Goal: Information Seeking & Learning: Learn about a topic

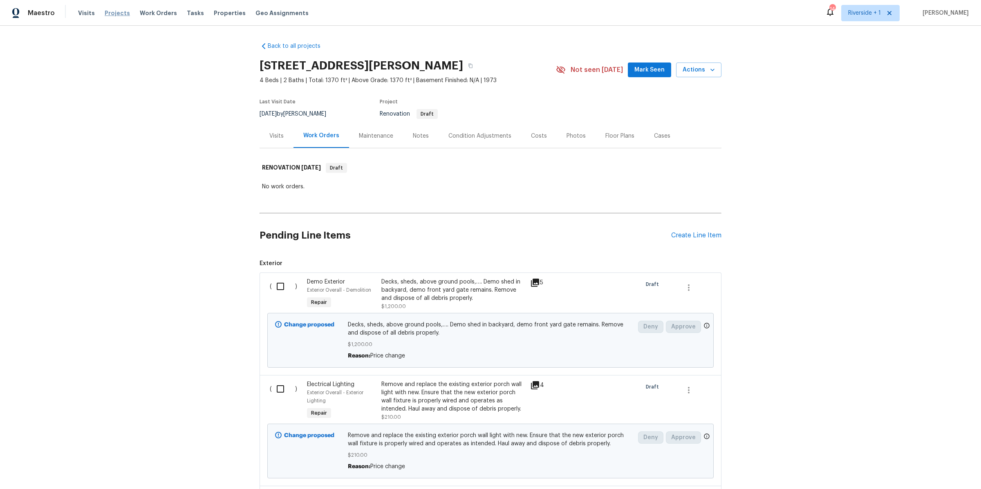
click at [116, 13] on span "Projects" at bounding box center [117, 13] width 25 height 8
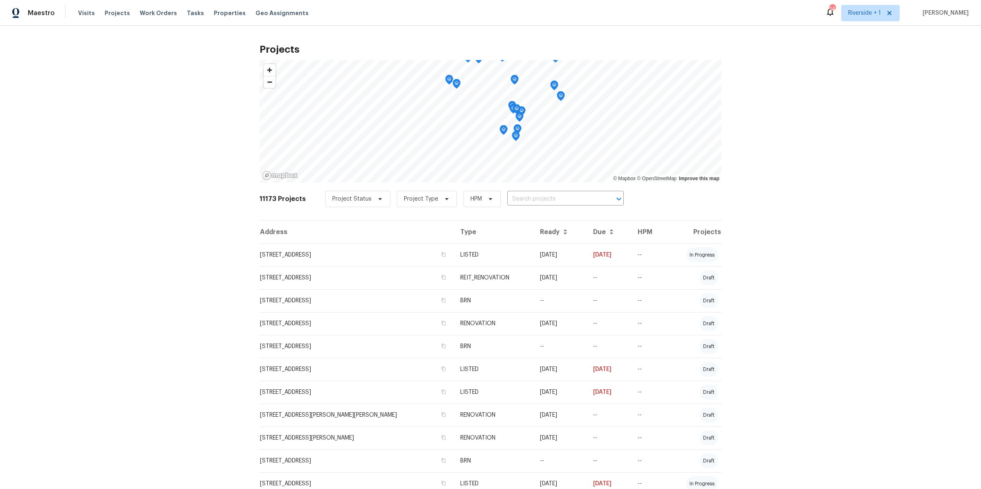
click at [535, 201] on input "text" at bounding box center [554, 199] width 94 height 13
type input "1885"
click at [543, 237] on li "1885 Leon Ave, San Diego, CA 92154" at bounding box center [558, 230] width 118 height 13
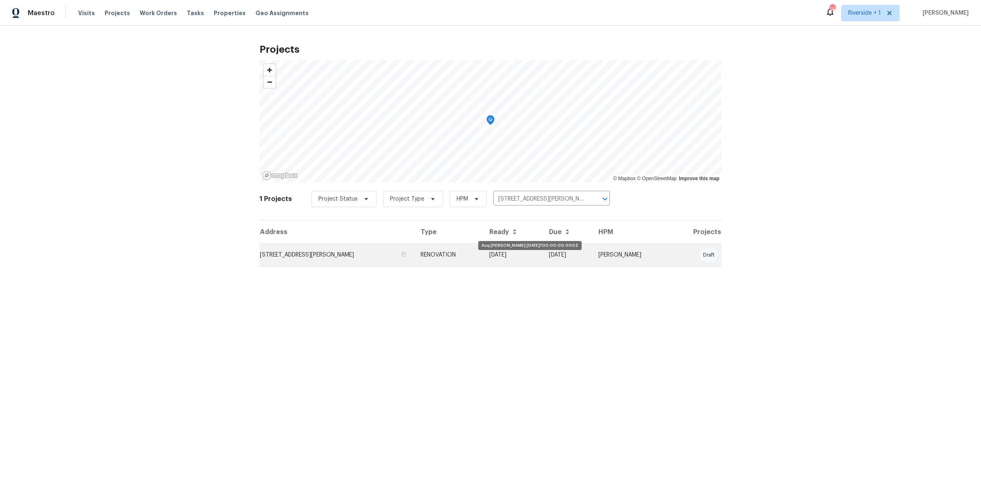
click at [521, 253] on td "08/13/25" at bounding box center [513, 255] width 60 height 23
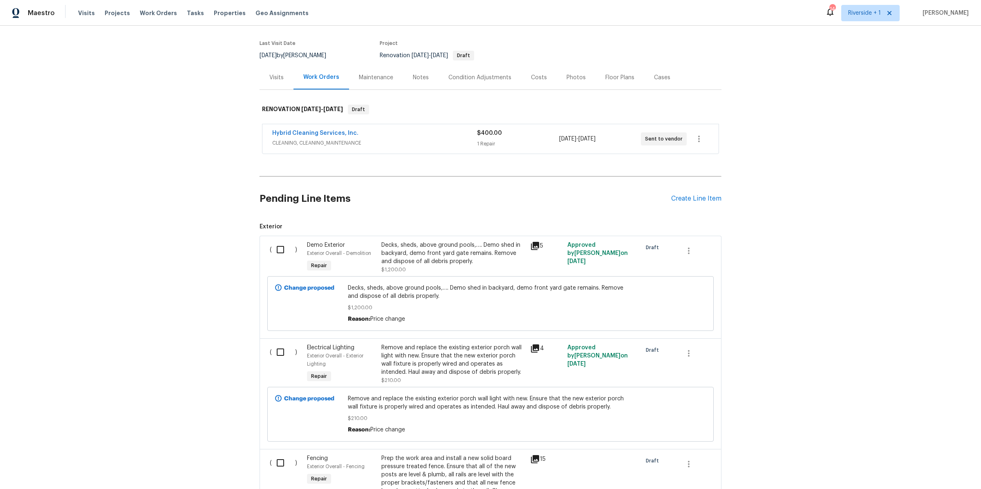
scroll to position [62, 0]
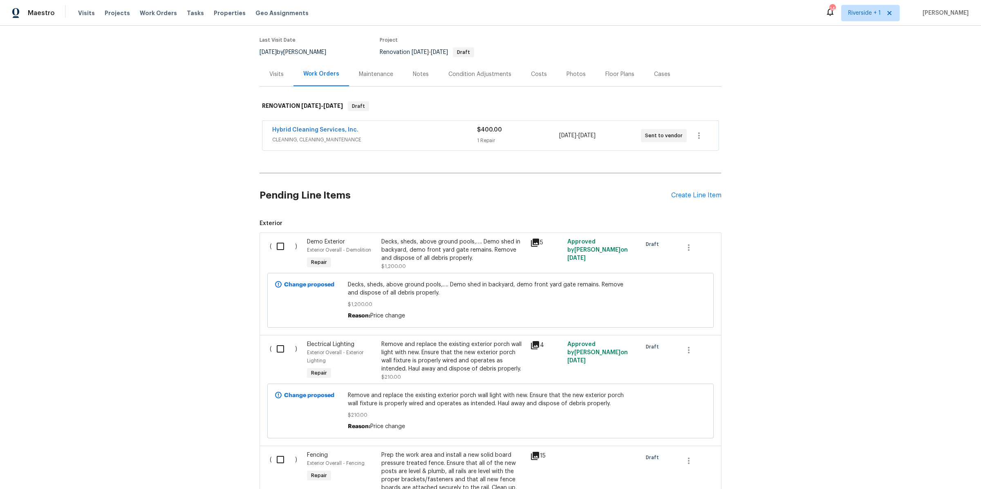
click at [434, 254] on div "Decks, sheds, above ground pools,…. Demo shed in backyard, demo front yard gate…" at bounding box center [453, 250] width 144 height 25
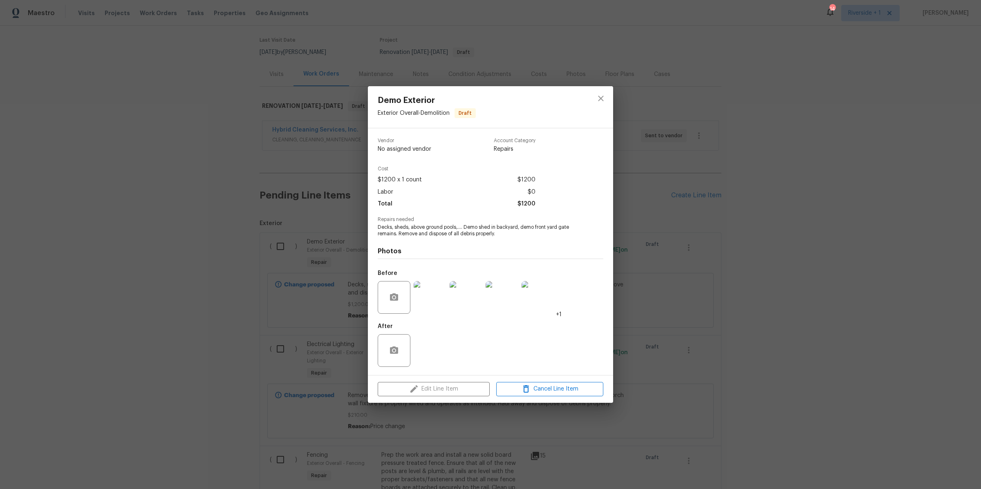
click at [430, 298] on img at bounding box center [430, 297] width 33 height 33
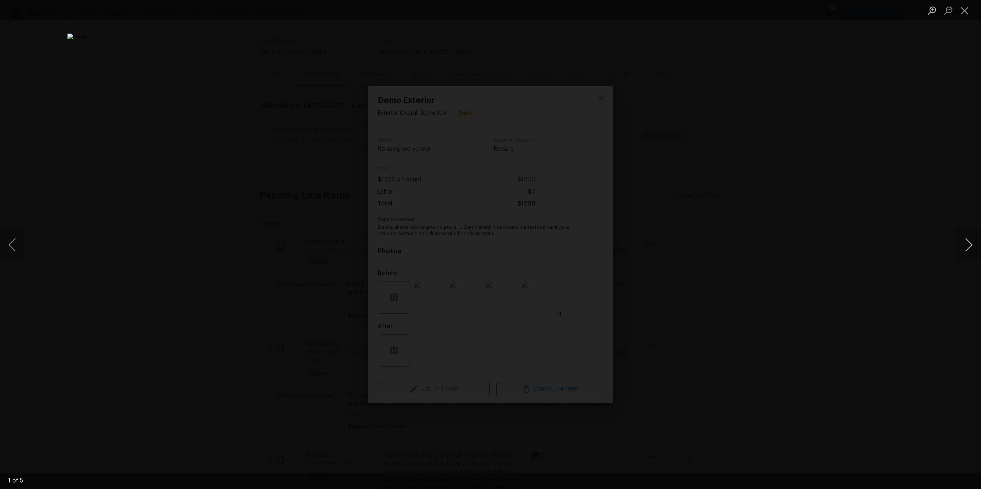
click at [970, 244] on button "Next image" at bounding box center [968, 244] width 25 height 33
click at [968, 244] on button "Next image" at bounding box center [968, 244] width 25 height 33
click at [964, 12] on button "Close lightbox" at bounding box center [964, 10] width 16 height 14
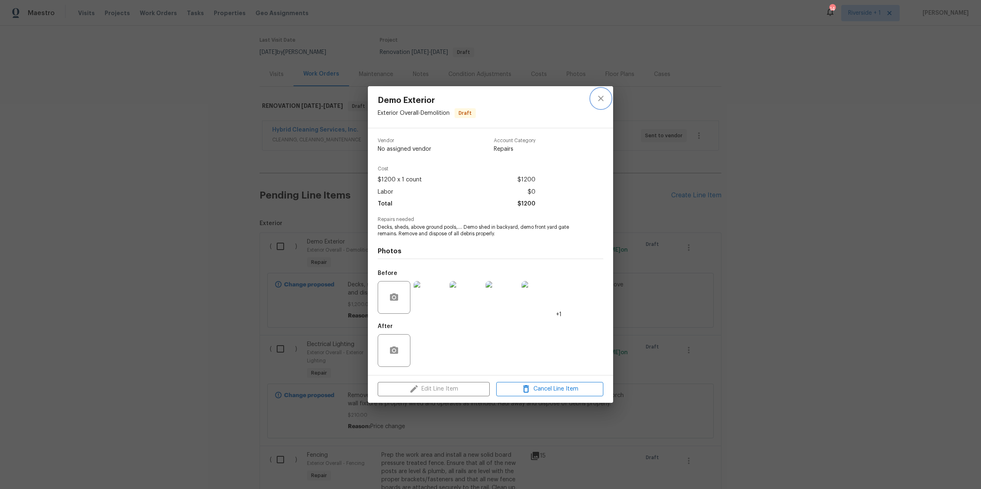
click at [603, 101] on icon "close" at bounding box center [601, 99] width 10 height 10
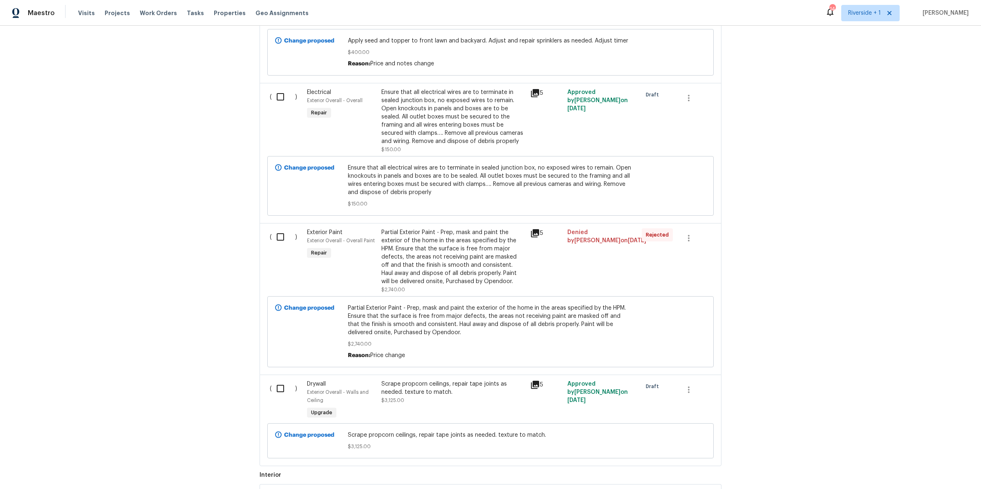
scroll to position [663, 0]
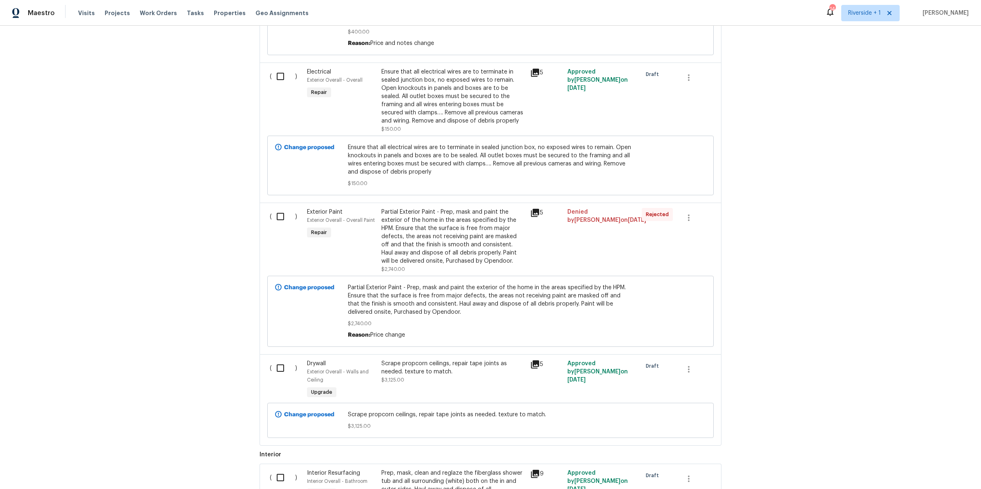
click at [435, 233] on div "Partial Exterior Paint - Prep, mask and paint the exterior of the home in the a…" at bounding box center [453, 236] width 144 height 57
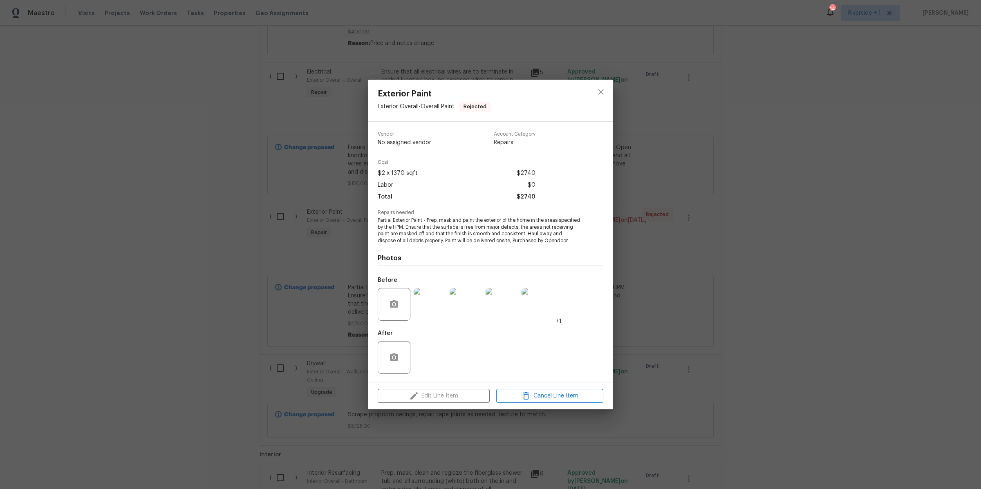
click at [435, 312] on img at bounding box center [430, 304] width 33 height 33
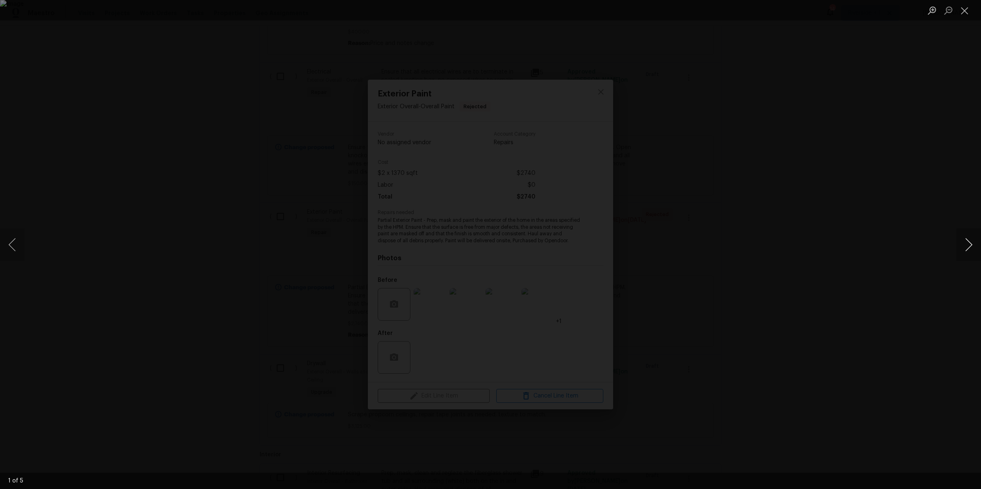
click at [967, 242] on button "Next image" at bounding box center [968, 244] width 25 height 33
click at [966, 242] on button "Next image" at bounding box center [968, 244] width 25 height 33
click at [966, 241] on button "Next image" at bounding box center [968, 244] width 25 height 33
click at [964, 14] on button "Close lightbox" at bounding box center [964, 10] width 16 height 14
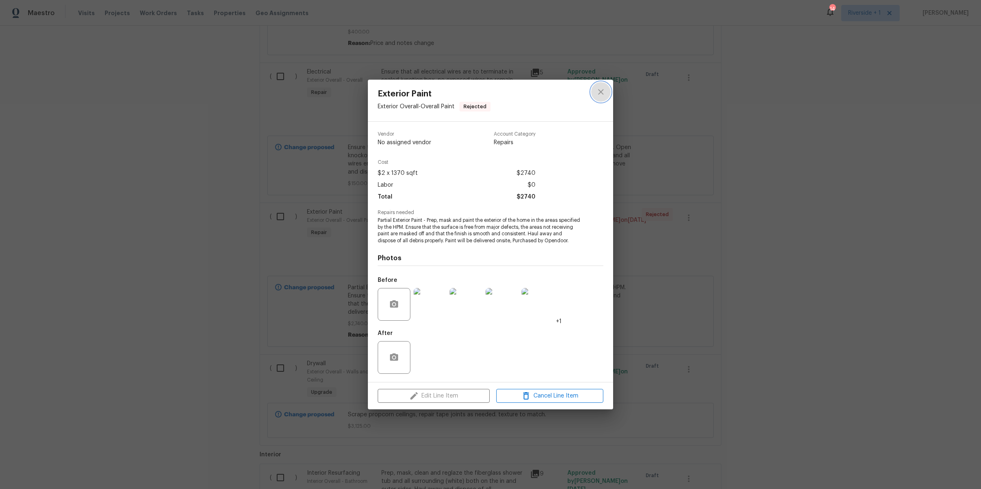
click at [600, 87] on icon "close" at bounding box center [601, 92] width 10 height 10
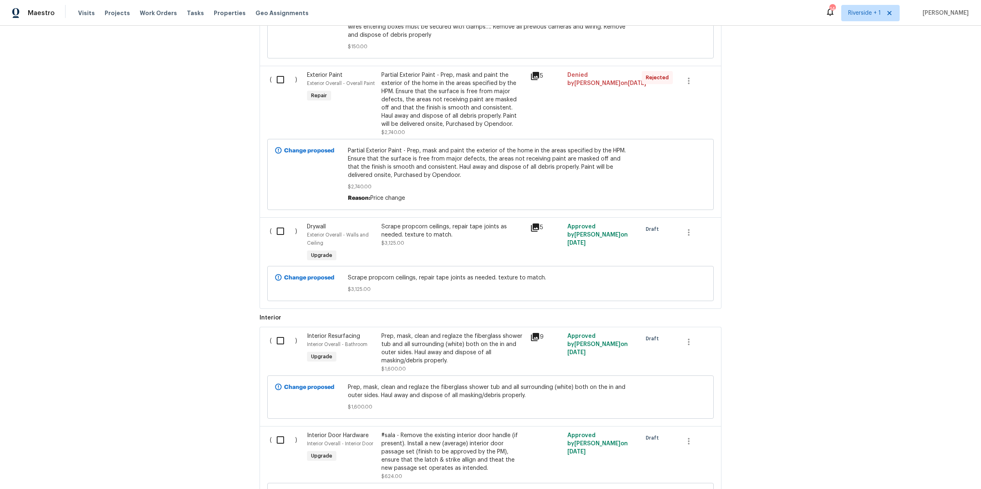
scroll to position [803, 0]
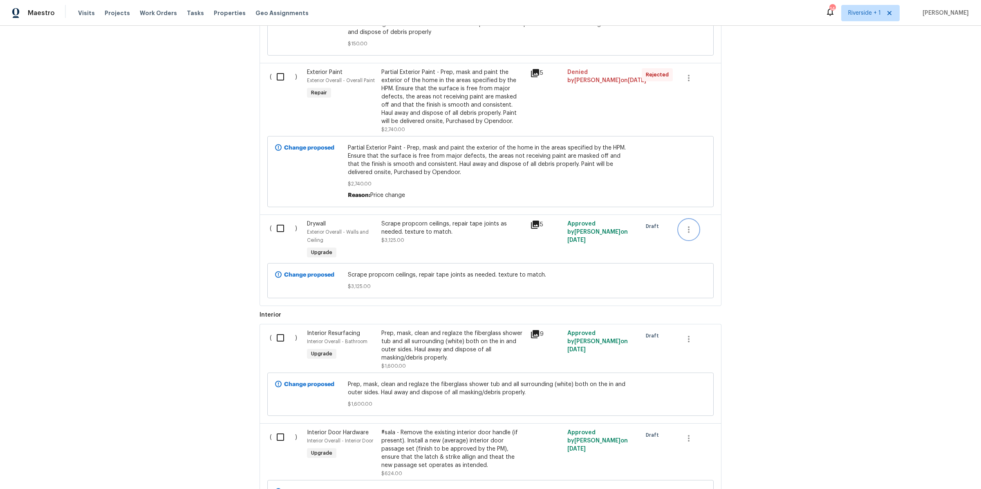
click at [686, 234] on icon "button" at bounding box center [689, 230] width 10 height 10
click at [686, 234] on li "Cancel" at bounding box center [690, 233] width 31 height 13
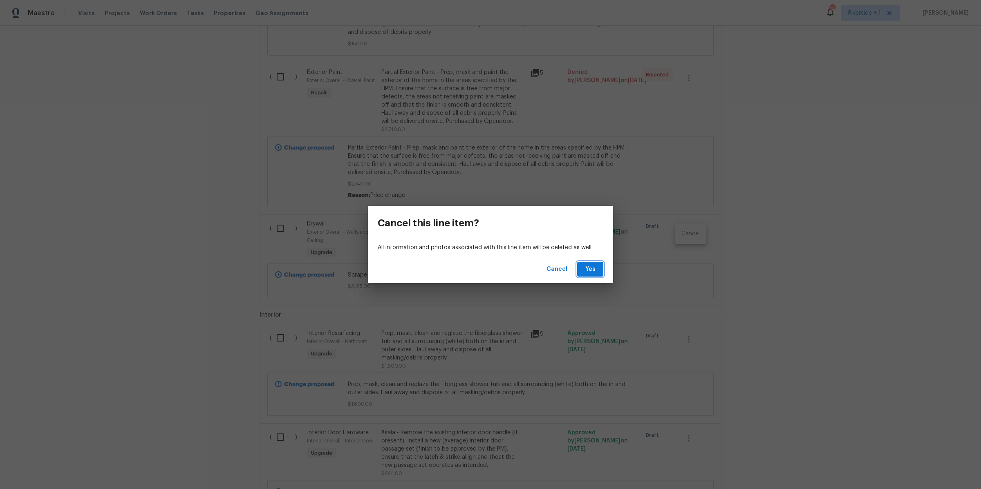
click at [590, 268] on span "Yes" at bounding box center [590, 269] width 13 height 10
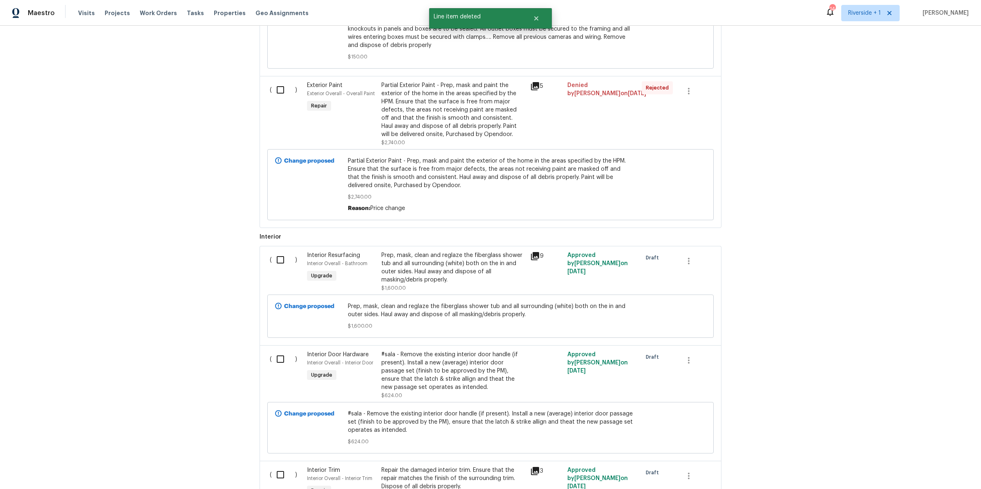
scroll to position [790, 0]
click at [456, 275] on div "Prep, mask, clean and reglaze the fiberglass shower tub and all surrounding (wh…" at bounding box center [453, 268] width 144 height 33
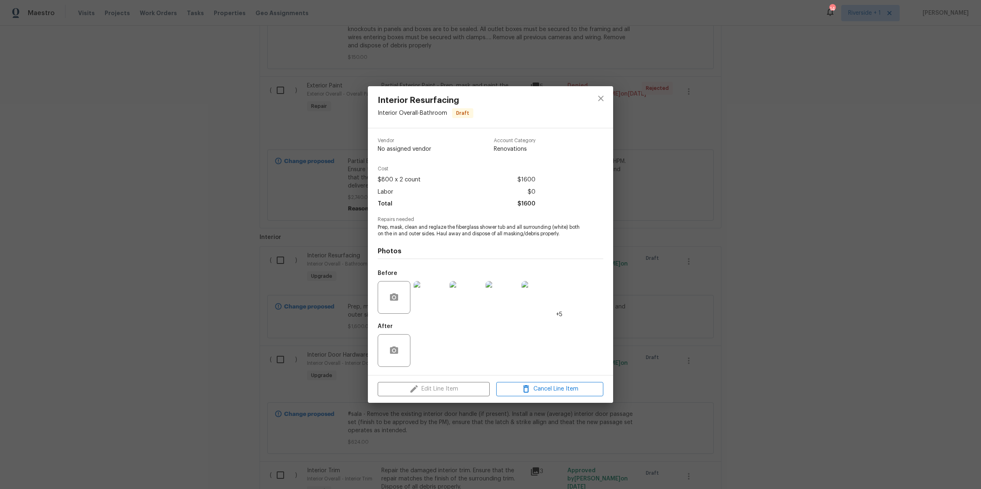
click at [436, 296] on img at bounding box center [430, 297] width 33 height 33
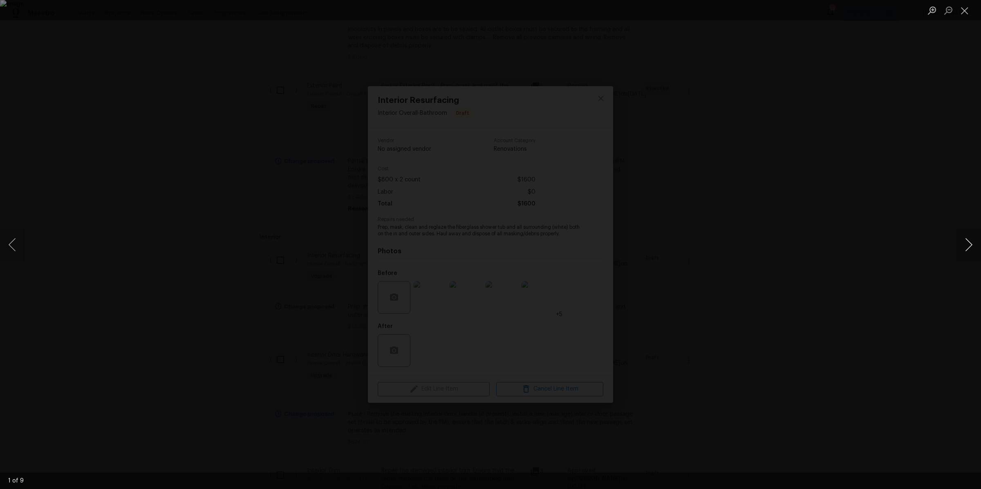
click at [969, 246] on button "Next image" at bounding box center [968, 244] width 25 height 33
click at [962, 11] on button "Close lightbox" at bounding box center [964, 10] width 16 height 14
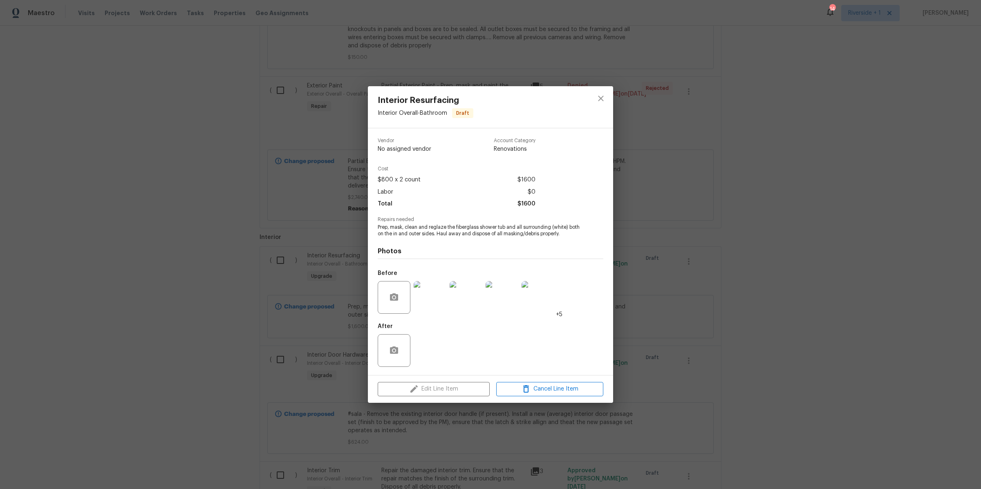
click at [535, 301] on img at bounding box center [537, 297] width 33 height 33
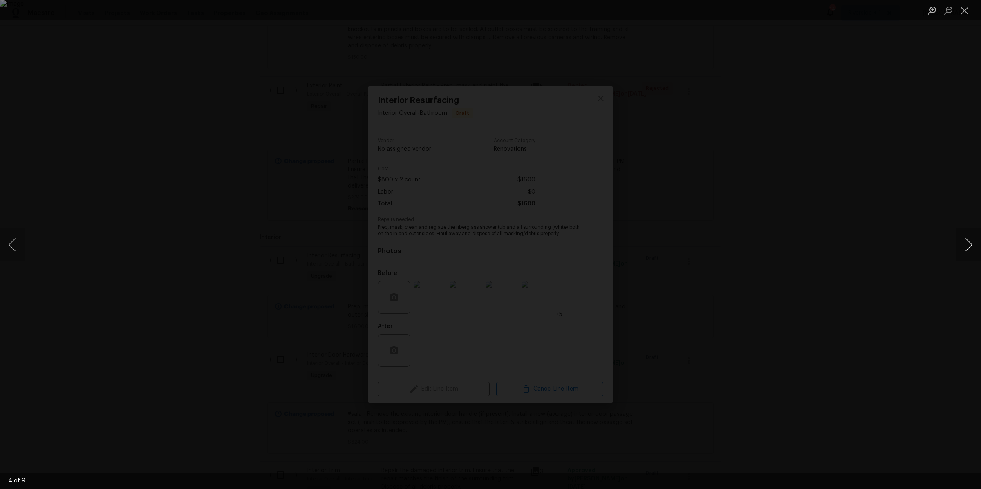
click at [966, 248] on button "Next image" at bounding box center [968, 244] width 25 height 33
click at [966, 247] on button "Next image" at bounding box center [968, 244] width 25 height 33
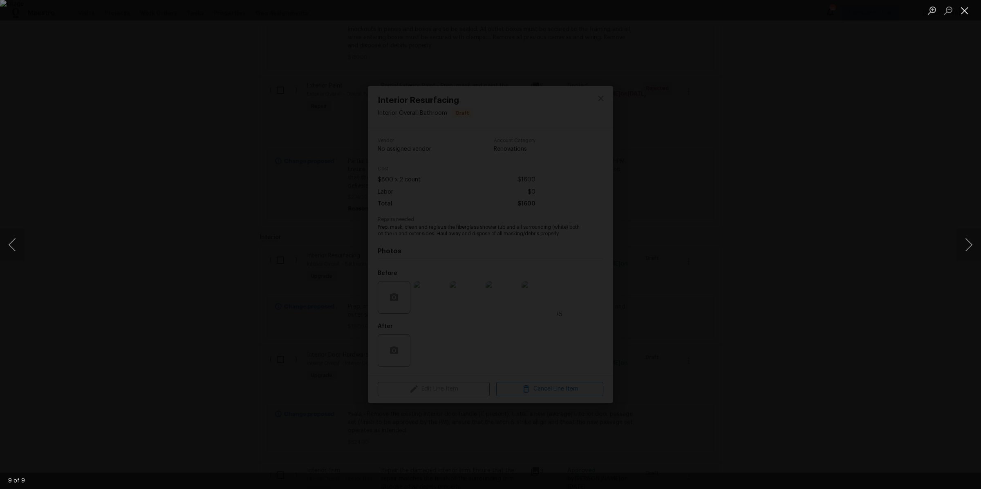
click at [966, 12] on button "Close lightbox" at bounding box center [964, 10] width 16 height 14
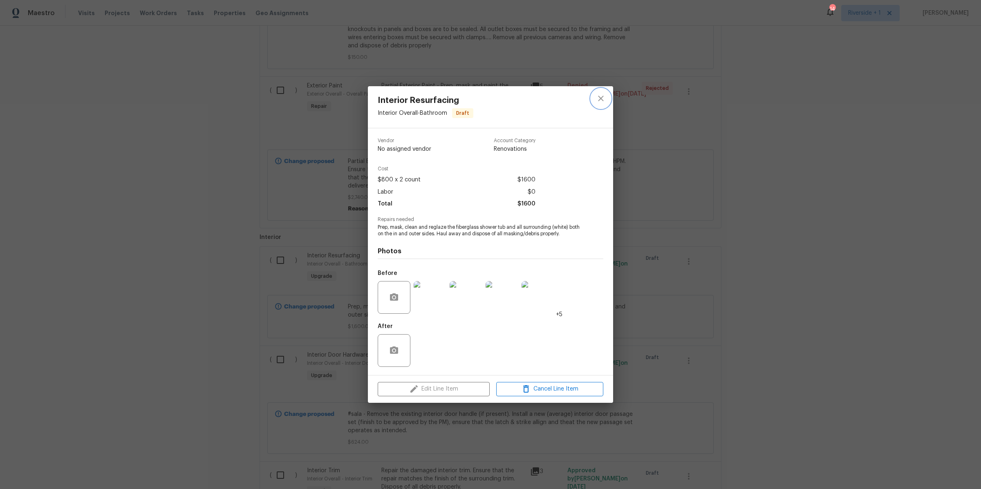
click at [602, 99] on icon "close" at bounding box center [600, 98] width 5 height 5
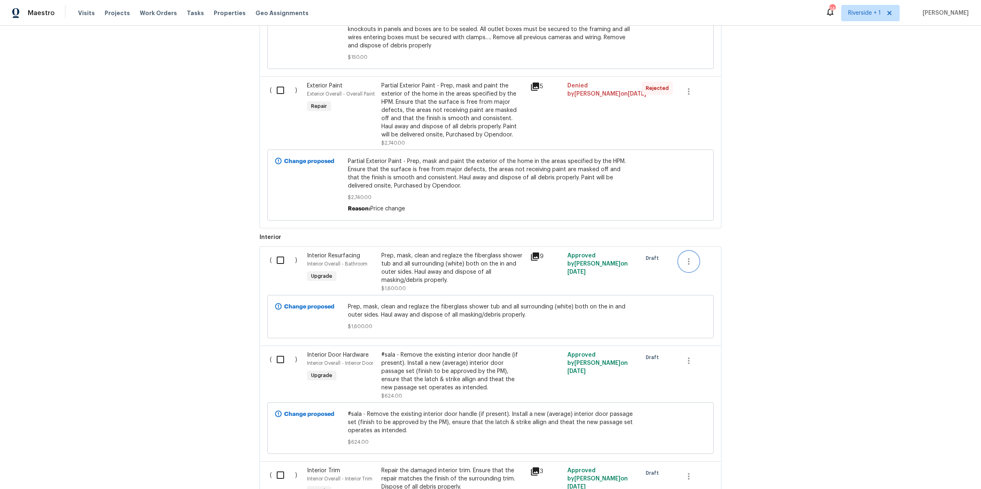
click at [684, 266] on icon "button" at bounding box center [689, 262] width 10 height 10
click at [684, 266] on li "Cancel" at bounding box center [690, 265] width 31 height 13
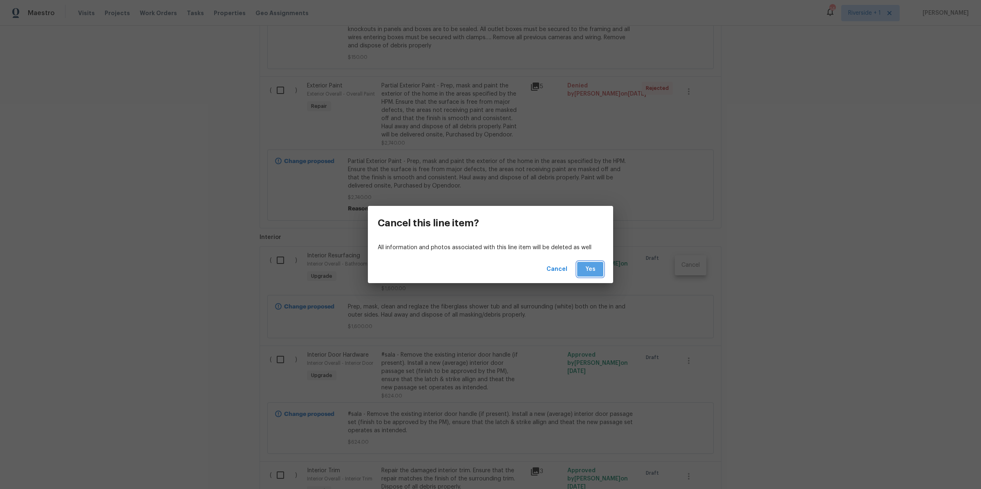
click at [600, 269] on button "Yes" at bounding box center [590, 269] width 26 height 15
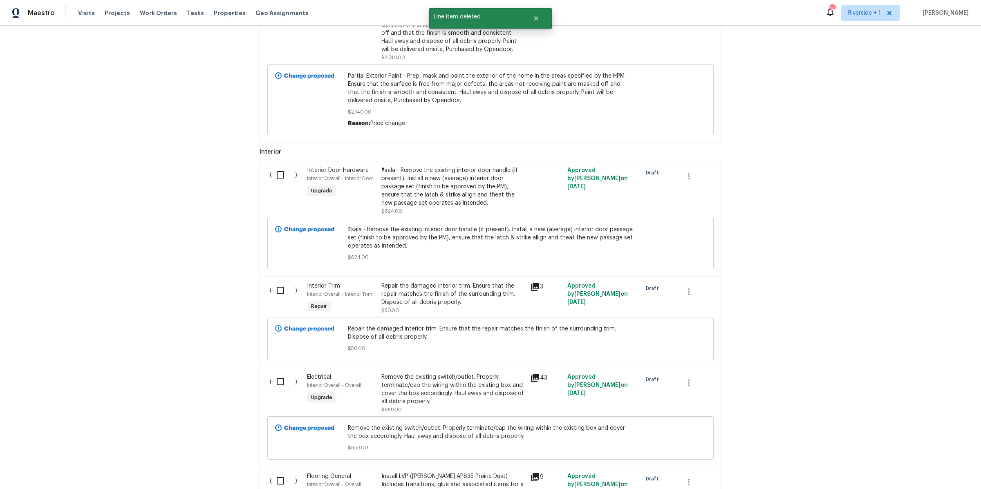
scroll to position [877, 0]
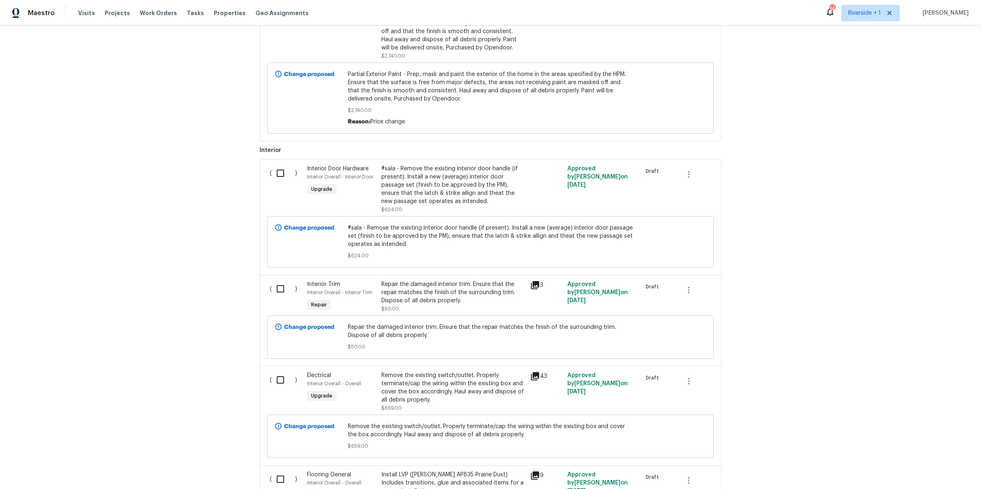
click at [454, 196] on div "#sala - Remove the existing interior door handle (if present). Install a new (a…" at bounding box center [453, 185] width 144 height 41
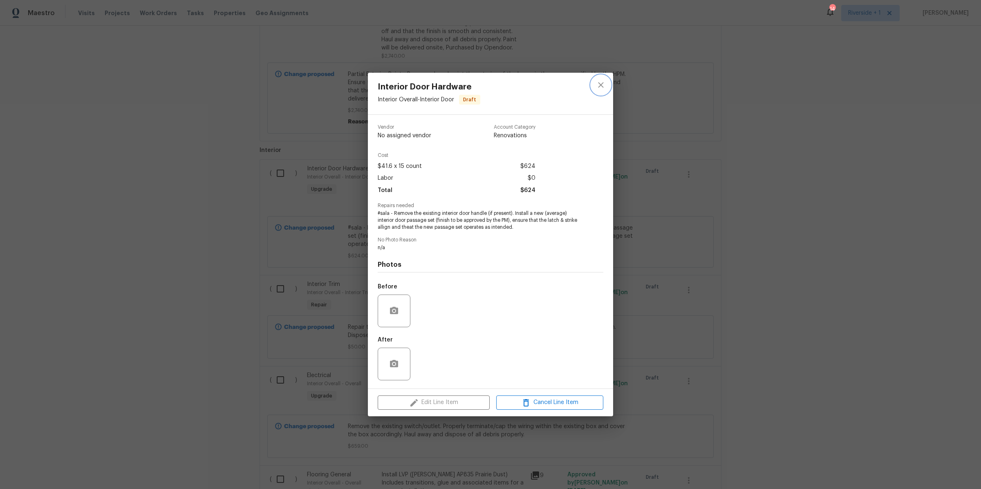
click at [604, 82] on icon "close" at bounding box center [601, 85] width 10 height 10
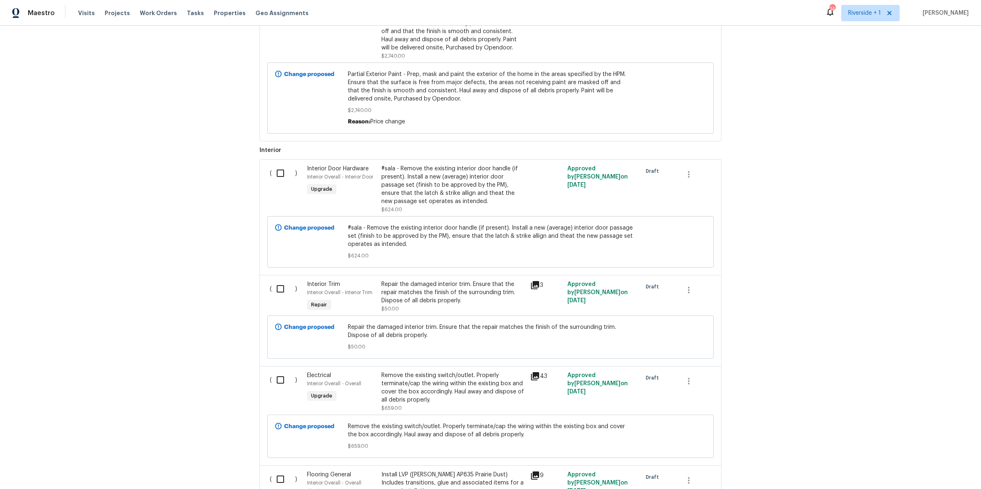
click at [442, 196] on div "#sala - Remove the existing interior door handle (if present). Install a new (a…" at bounding box center [453, 185] width 144 height 41
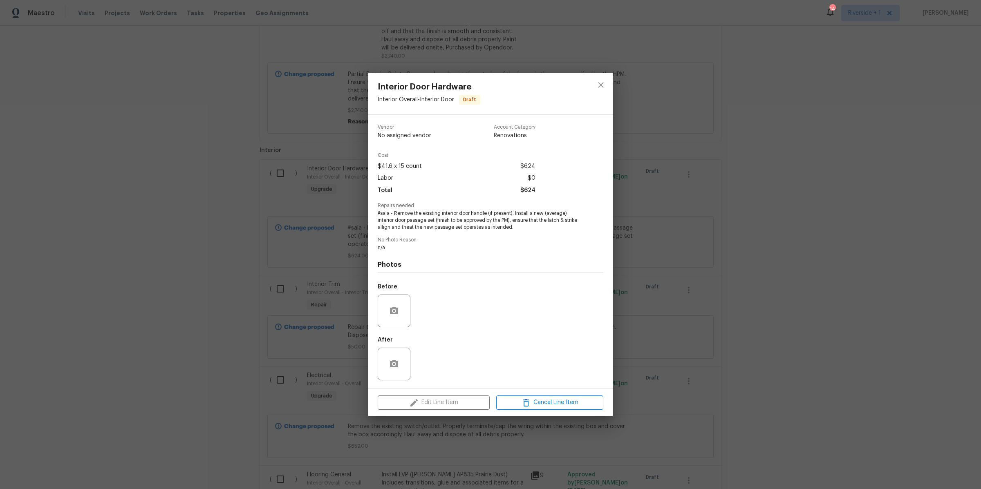
click at [442, 400] on div "Edit Line Item Cancel Line Item" at bounding box center [490, 402] width 245 height 27
click at [598, 82] on icon "close" at bounding box center [600, 84] width 5 height 5
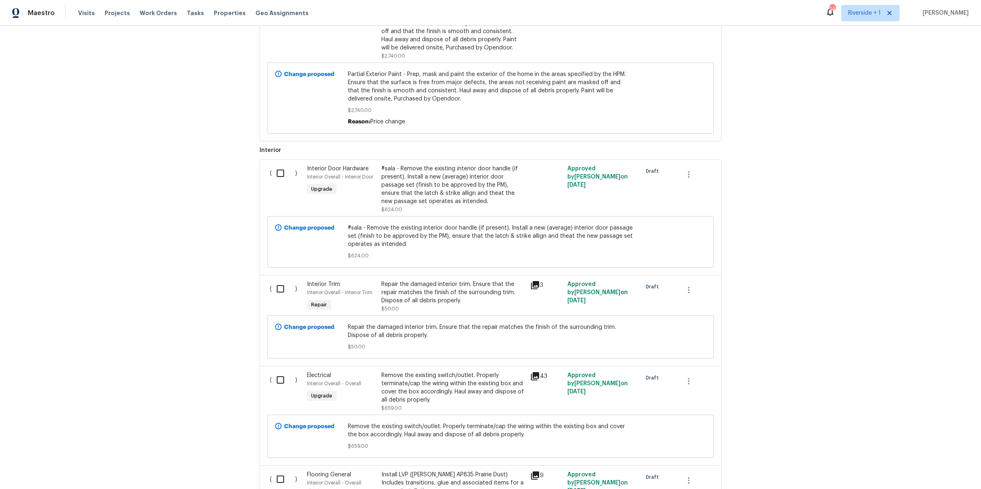
click at [416, 182] on div "#sala - Remove the existing interior door handle (if present). Install a new (a…" at bounding box center [453, 185] width 144 height 41
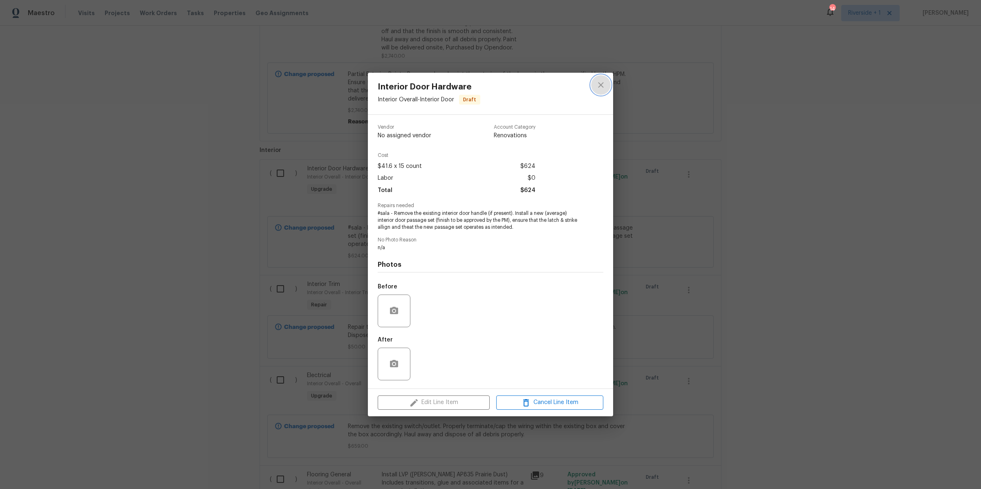
click at [600, 87] on icon "close" at bounding box center [601, 85] width 10 height 10
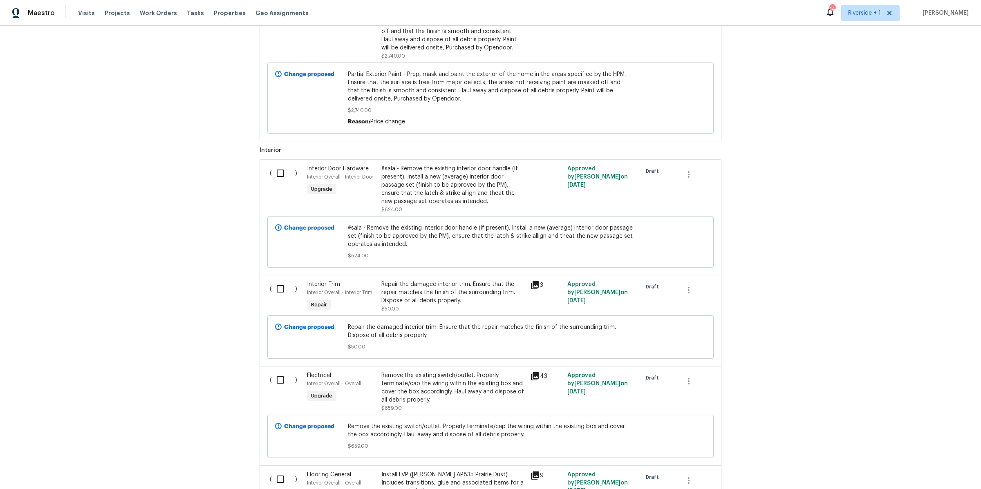
click at [455, 190] on div "#sala - Remove the existing interior door handle (if present). Install a new (a…" at bounding box center [453, 185] width 144 height 41
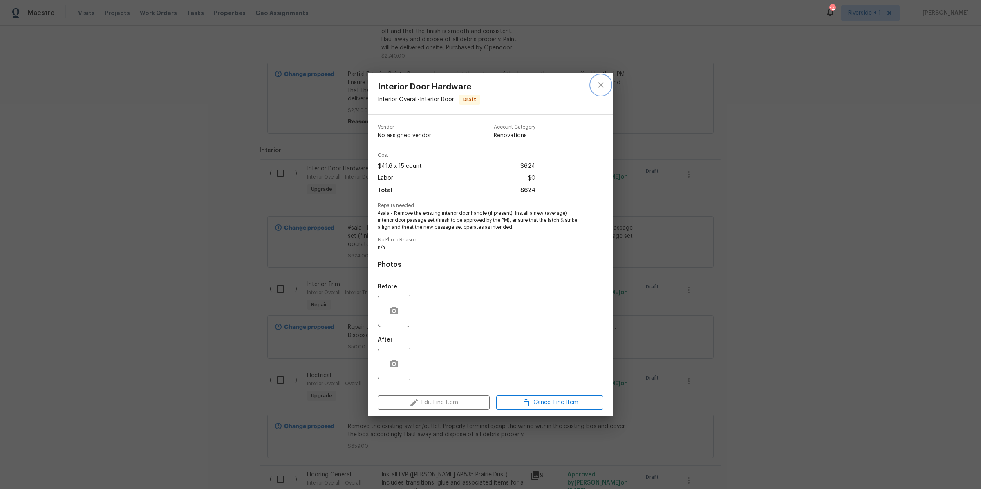
click at [597, 83] on icon "close" at bounding box center [601, 85] width 10 height 10
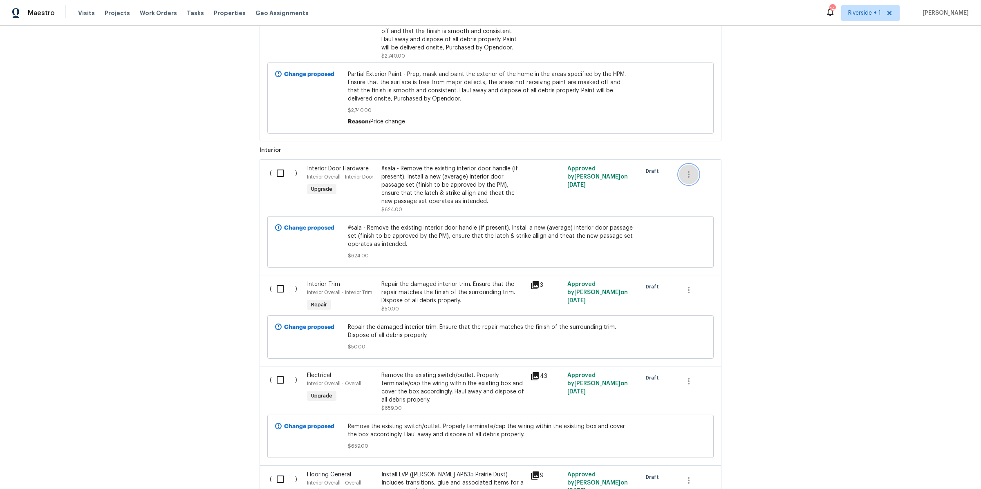
click at [684, 179] on icon "button" at bounding box center [689, 175] width 10 height 10
click at [685, 179] on li "Cancel" at bounding box center [690, 178] width 31 height 13
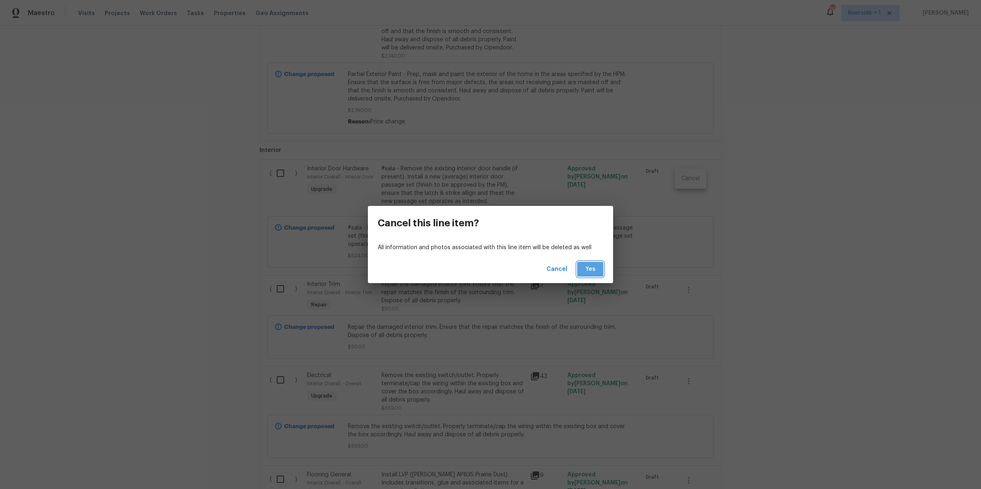
click at [592, 266] on span "Yes" at bounding box center [590, 269] width 13 height 10
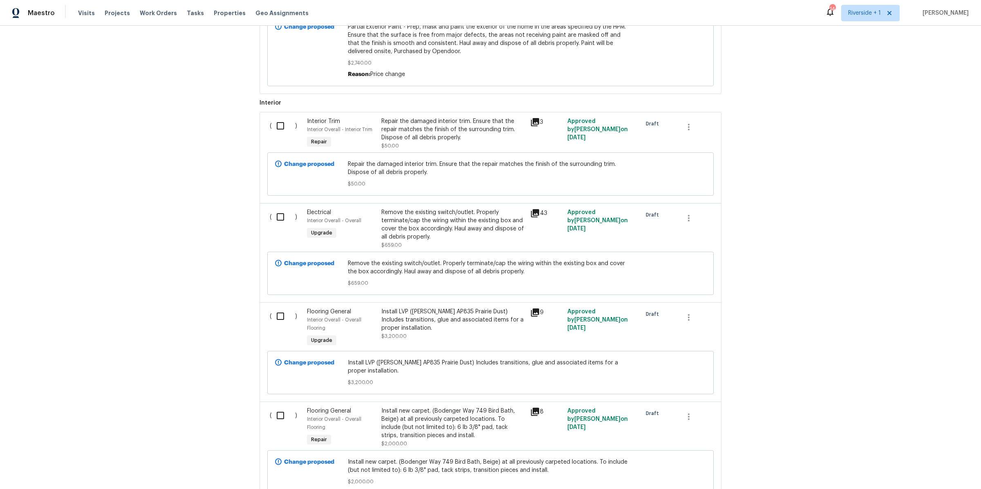
scroll to position [938, 0]
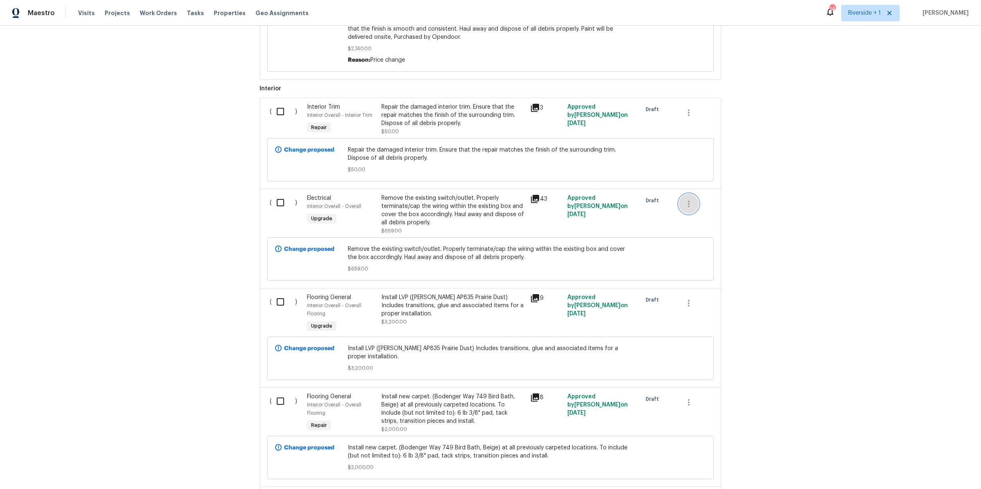
click at [685, 209] on icon "button" at bounding box center [689, 204] width 10 height 10
click at [685, 210] on li "Cancel" at bounding box center [690, 207] width 31 height 13
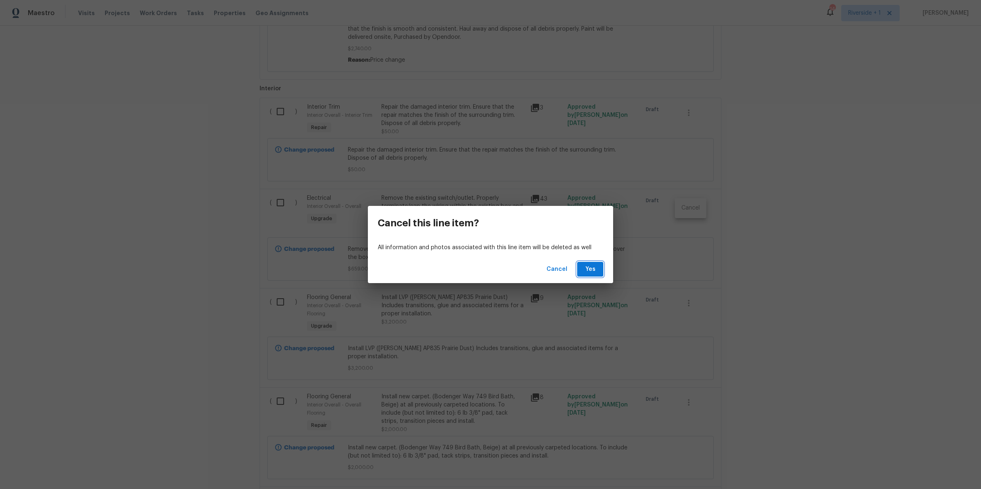
click at [594, 268] on span "Yes" at bounding box center [590, 269] width 13 height 10
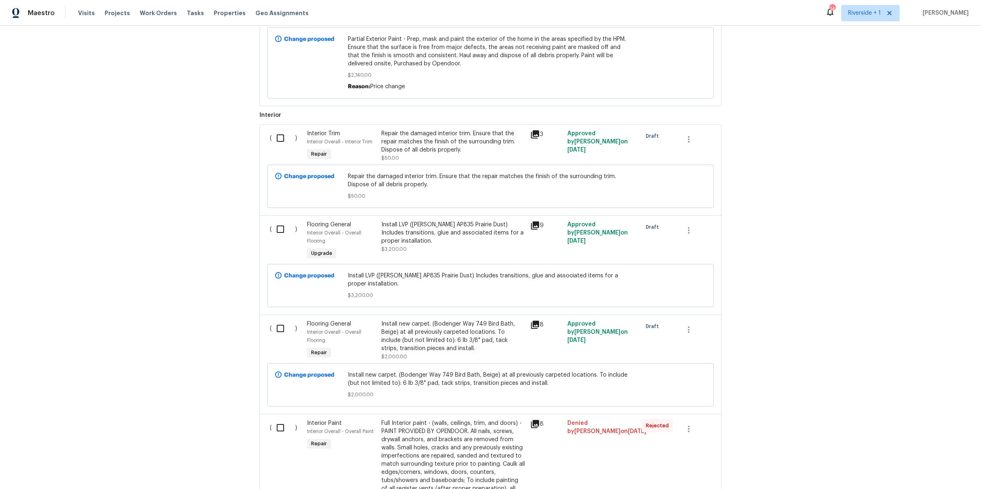
scroll to position [917, 0]
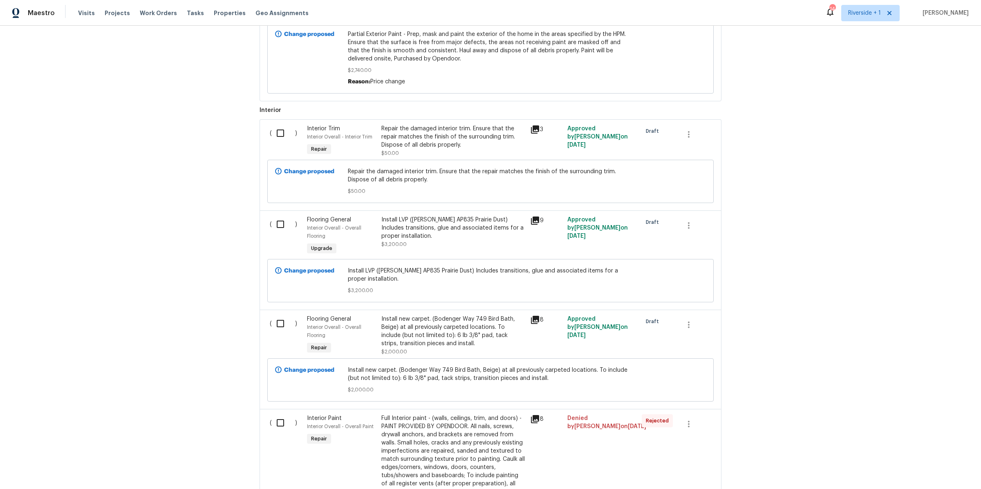
click at [426, 233] on div "Install LVP (Knighton AP835 Prairie Dust) Includes transitions, glue and associ…" at bounding box center [453, 228] width 144 height 25
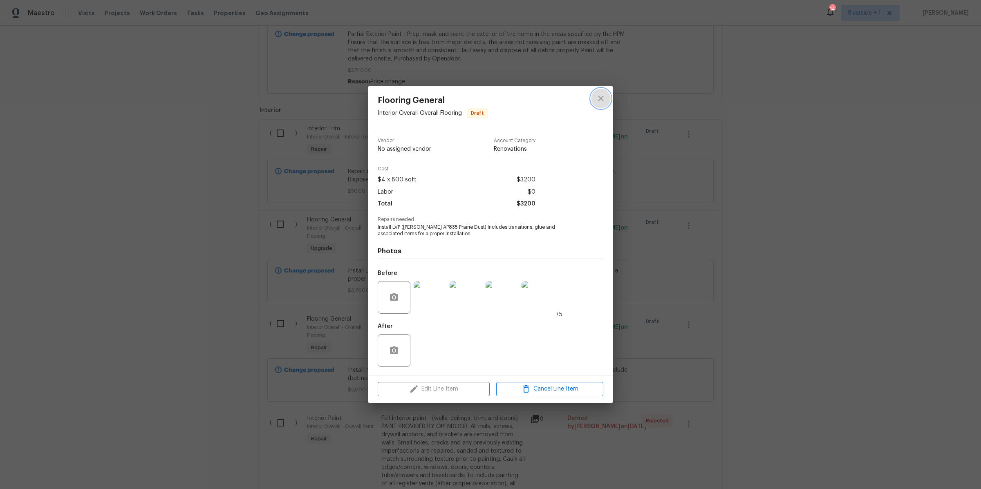
click at [600, 99] on icon "close" at bounding box center [600, 98] width 5 height 5
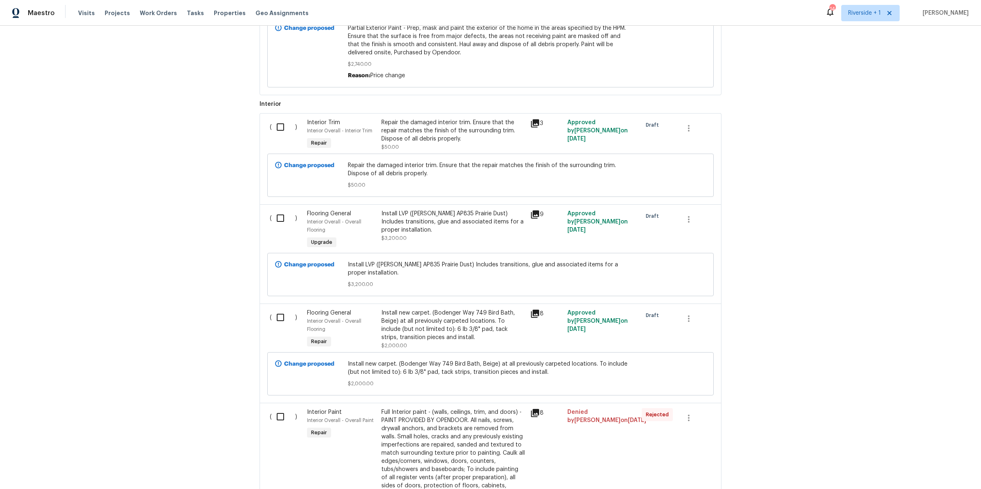
scroll to position [944, 0]
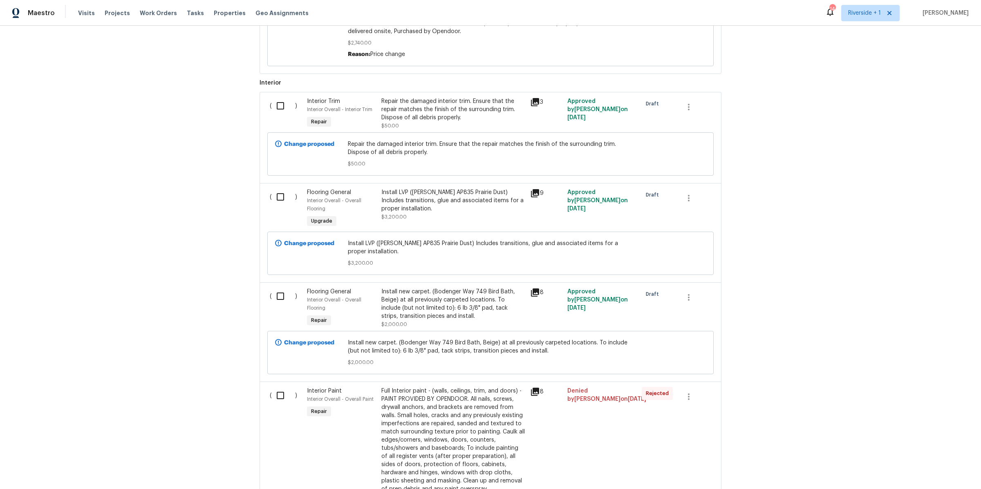
click at [431, 204] on div "Install LVP (Knighton AP835 Prairie Dust) Includes transitions, glue and associ…" at bounding box center [453, 200] width 144 height 25
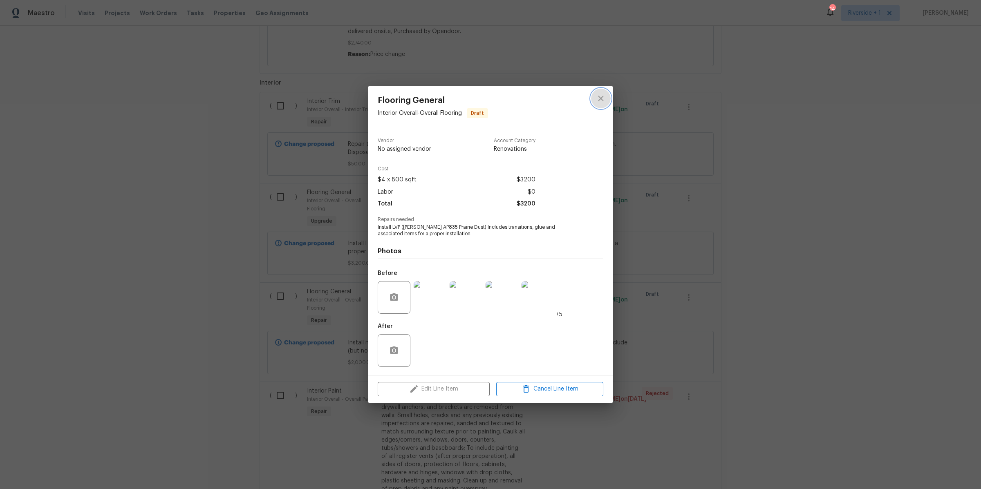
click at [599, 100] on icon "close" at bounding box center [600, 98] width 5 height 5
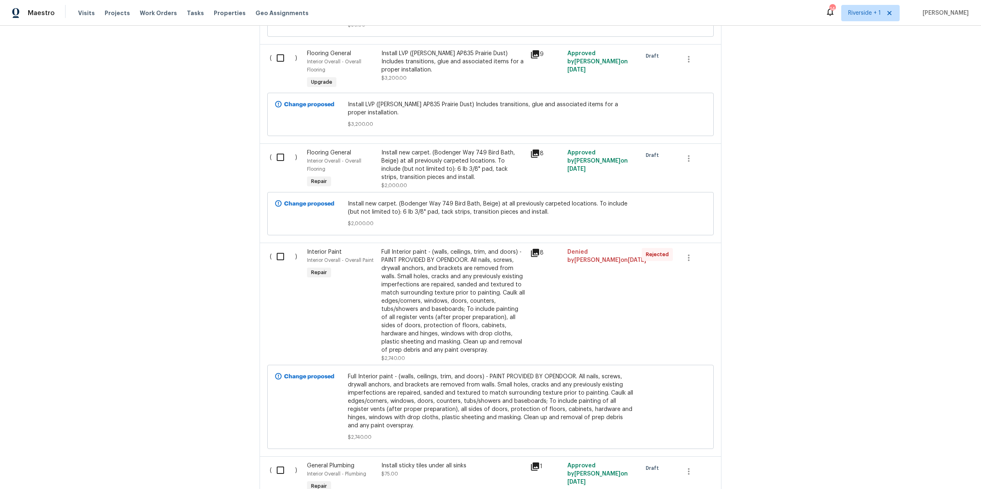
scroll to position [1090, 0]
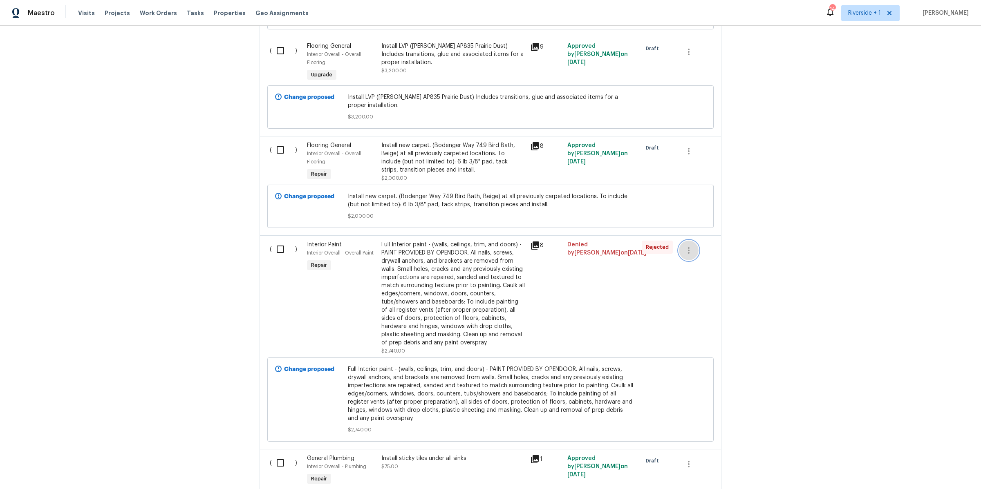
click at [684, 255] on icon "button" at bounding box center [689, 251] width 10 height 10
click at [596, 300] on div at bounding box center [490, 244] width 981 height 489
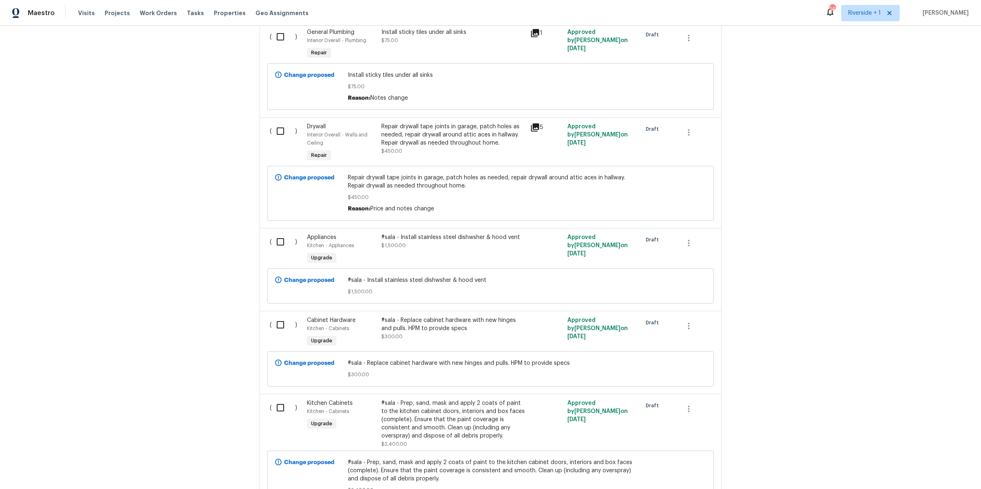
scroll to position [1536, 0]
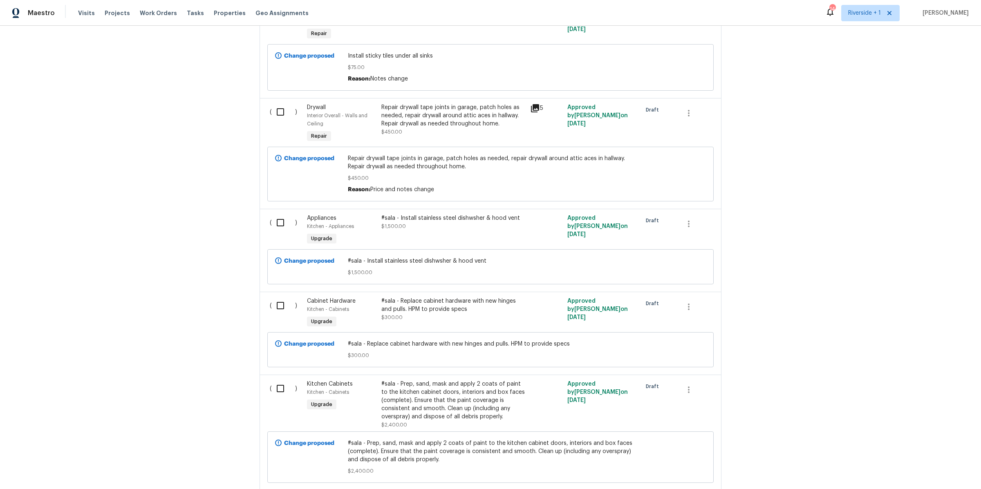
click at [464, 222] on div "#sala - Install stainless steel dishwsher & hood vent" at bounding box center [453, 218] width 144 height 8
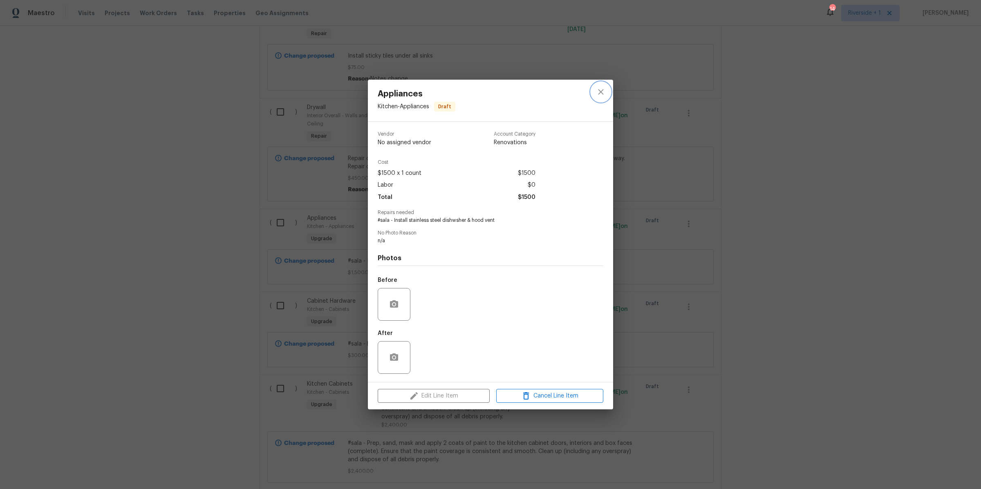
click at [604, 93] on icon "close" at bounding box center [601, 92] width 10 height 10
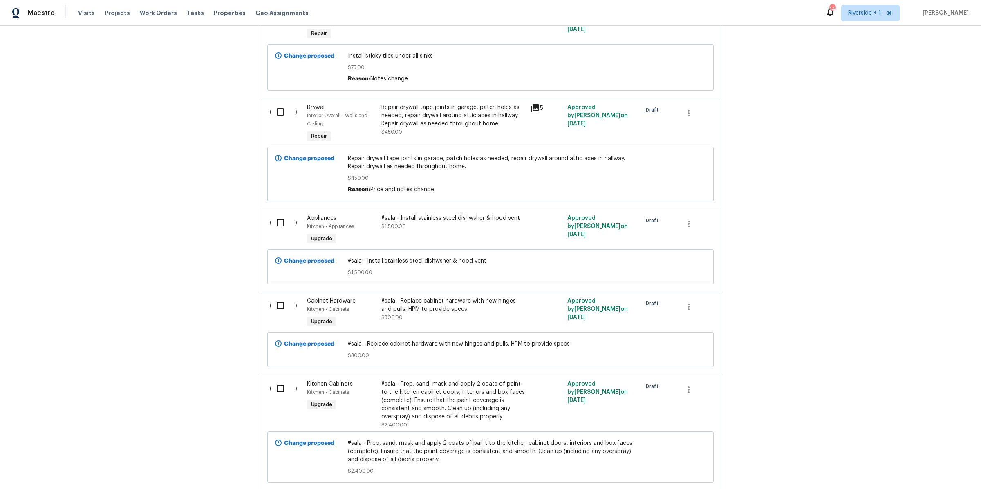
click at [475, 222] on div "#sala - Install stainless steel dishwsher & hood vent" at bounding box center [453, 218] width 144 height 8
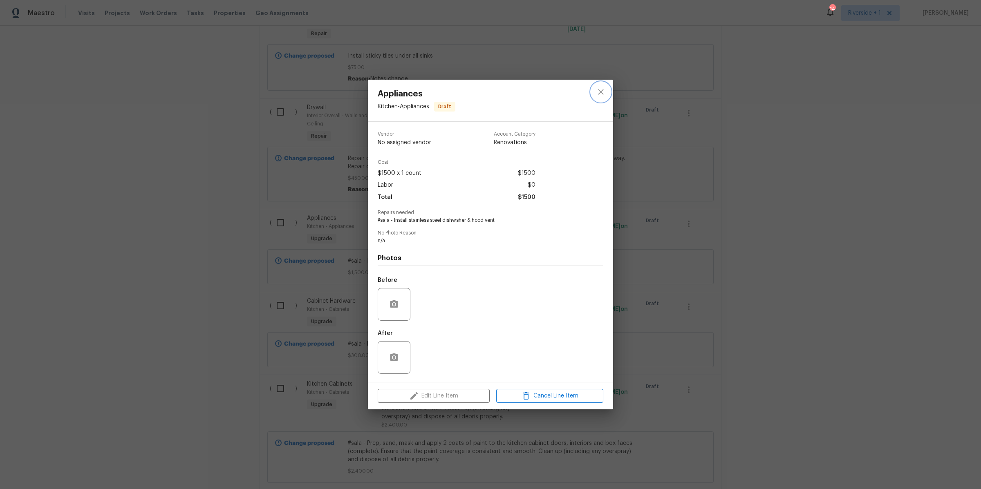
click at [603, 90] on icon "close" at bounding box center [601, 92] width 10 height 10
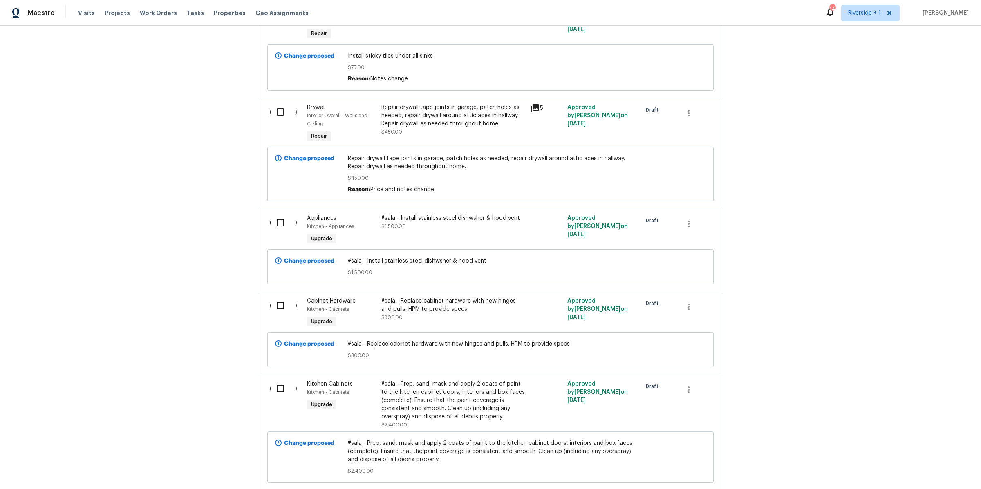
click at [481, 313] on div "#sala - Replace cabinet hardware with new hinges and pulls. HPM to provide specs" at bounding box center [453, 305] width 144 height 16
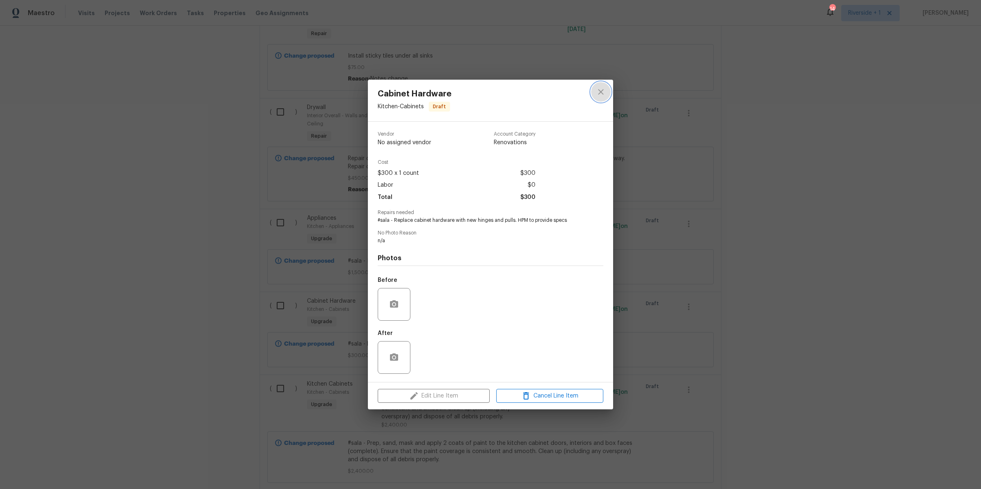
click at [600, 91] on icon "close" at bounding box center [600, 91] width 5 height 5
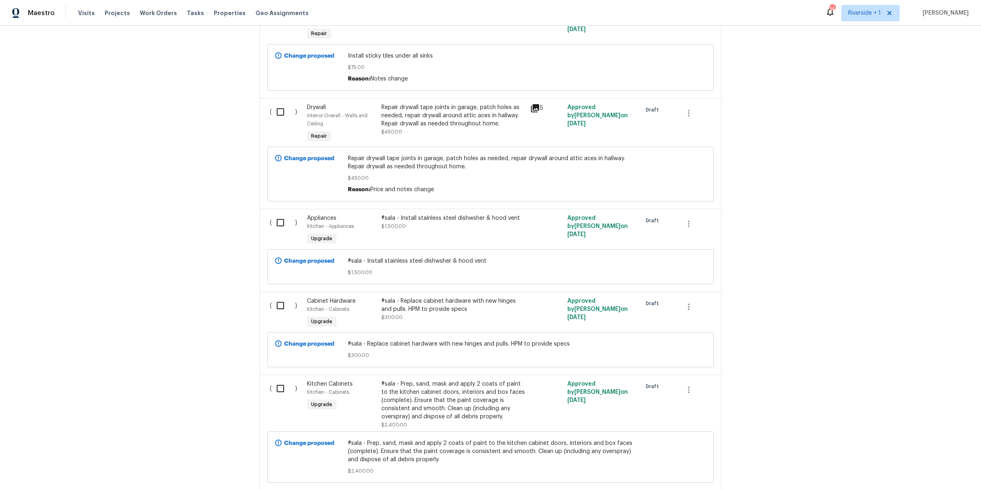
click at [462, 408] on div "#sala - Prep, sand, mask and apply 2 coats of paint to the kitchen cabinet door…" at bounding box center [453, 400] width 144 height 41
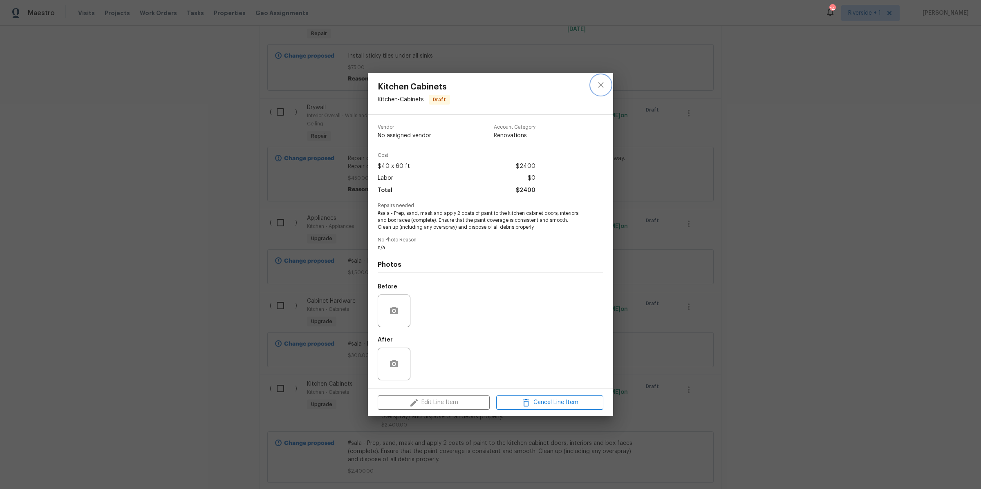
click at [600, 82] on icon "close" at bounding box center [601, 85] width 10 height 10
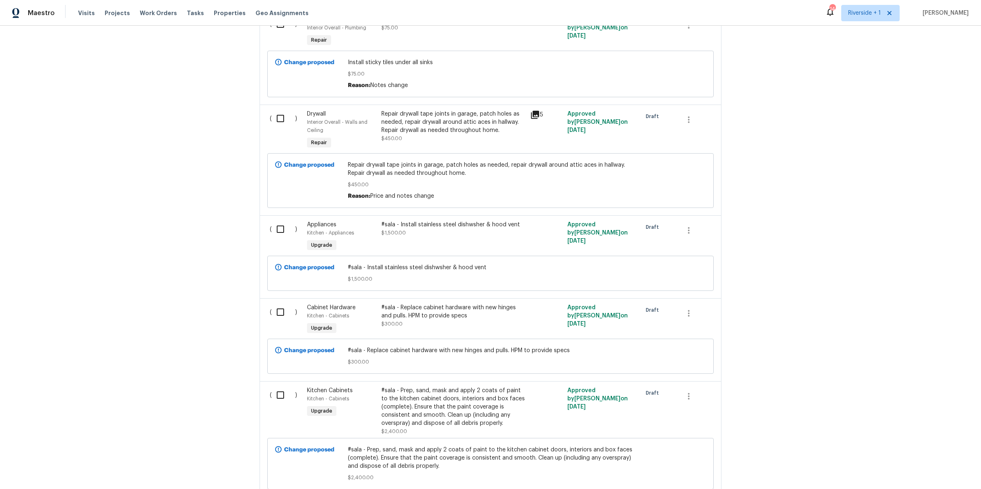
scroll to position [1528, 0]
click at [686, 237] on icon "button" at bounding box center [689, 232] width 10 height 10
click at [686, 239] on li "Cancel" at bounding box center [690, 238] width 31 height 13
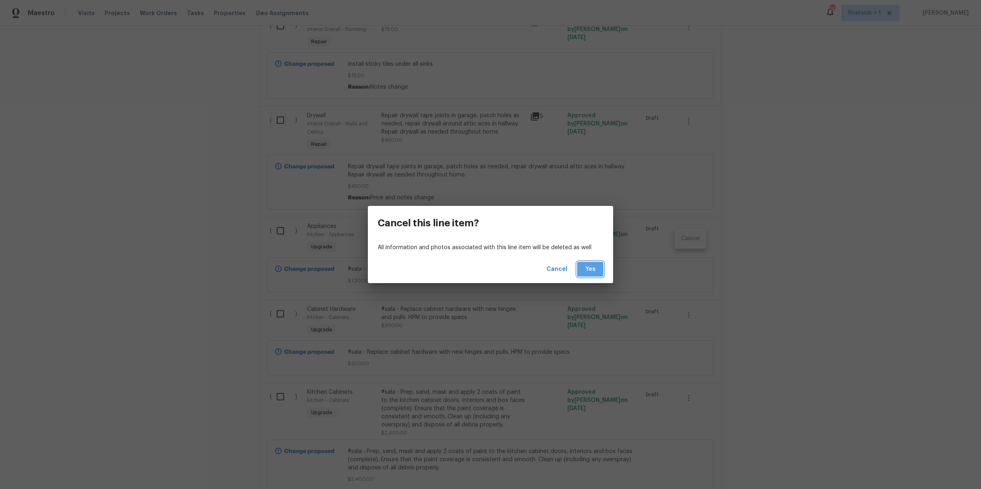
click at [586, 270] on span "Yes" at bounding box center [590, 269] width 13 height 10
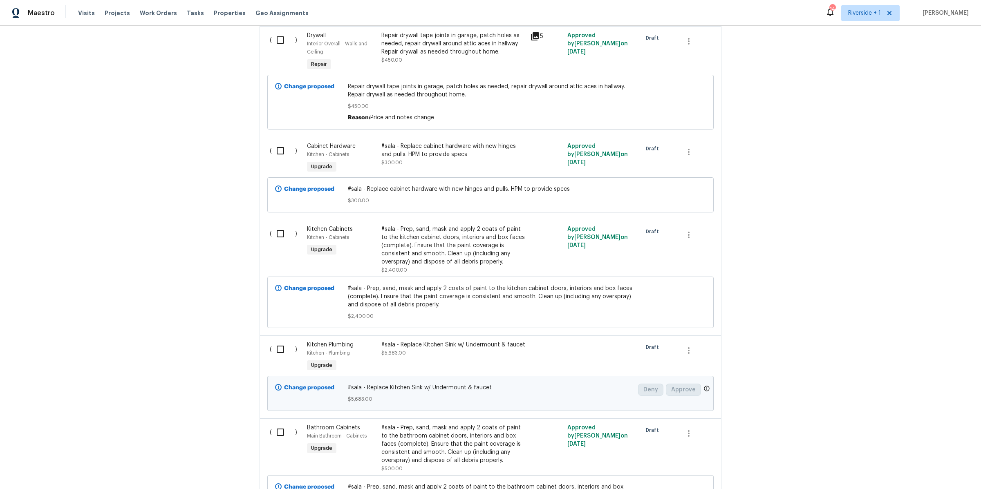
scroll to position [1509, 0]
click at [440, 261] on div "#sala - Prep, sand, mask and apply 2 coats of paint to the kitchen cabinet door…" at bounding box center [453, 244] width 144 height 41
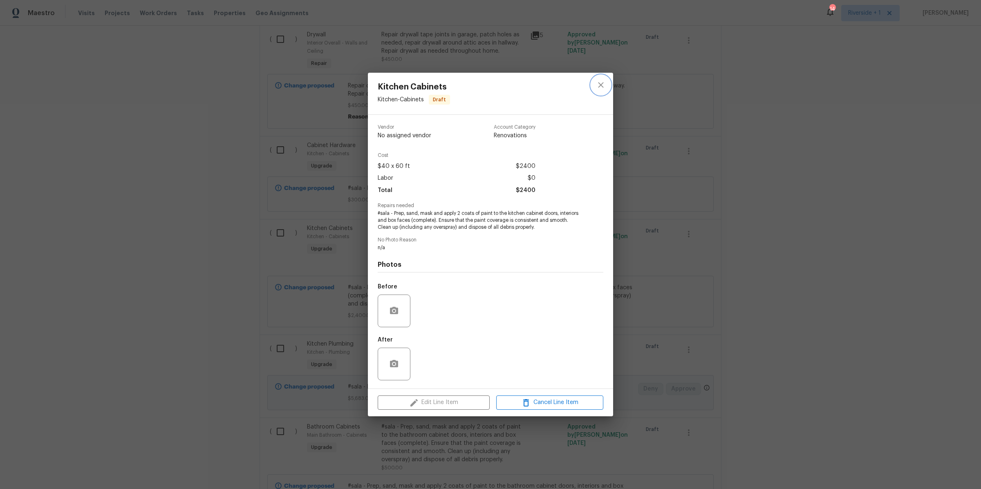
click at [604, 83] on icon "close" at bounding box center [601, 85] width 10 height 10
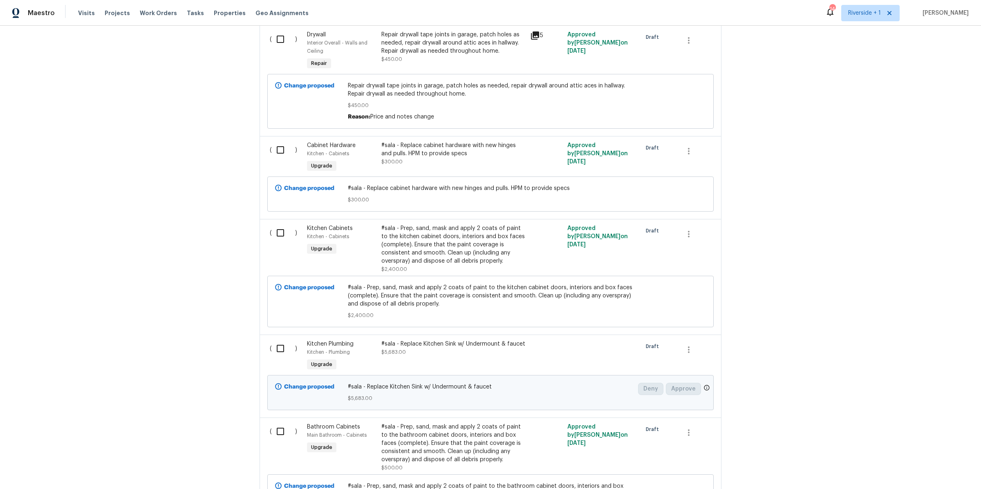
click at [451, 251] on div "#sala - Prep, sand, mask and apply 2 coats of paint to the kitchen cabinet door…" at bounding box center [453, 244] width 144 height 41
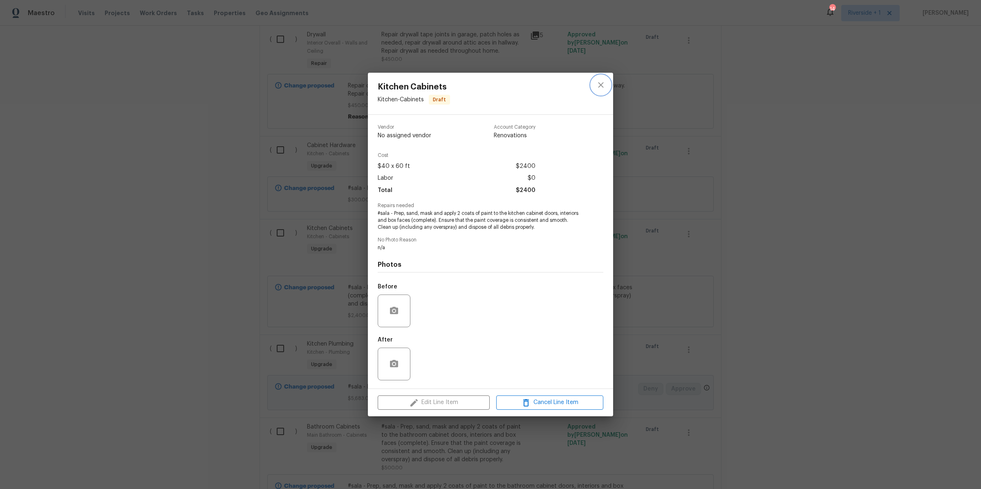
click at [602, 85] on icon "close" at bounding box center [601, 85] width 10 height 10
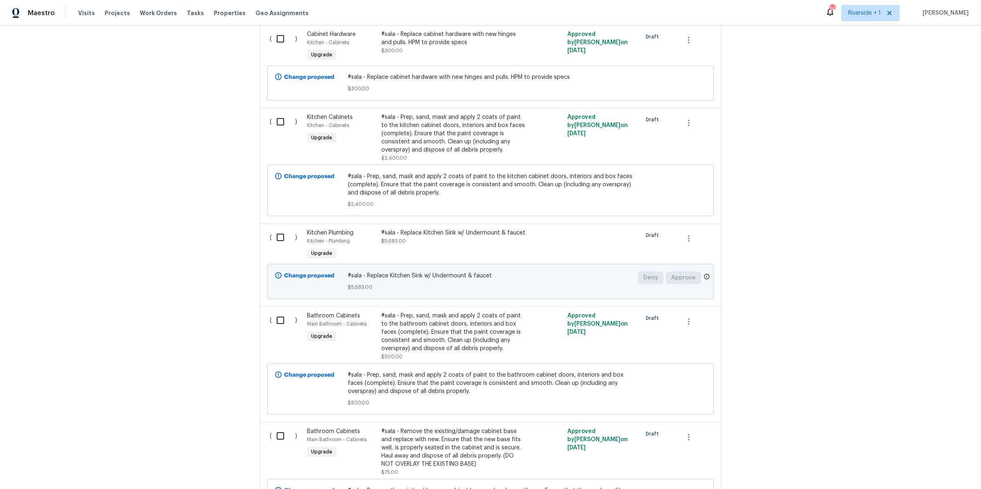
scroll to position [1621, 0]
click at [472, 244] on div "#sala - Replace Kitchen Sink w/ Undermount & faucet $5,683.00" at bounding box center [453, 236] width 144 height 16
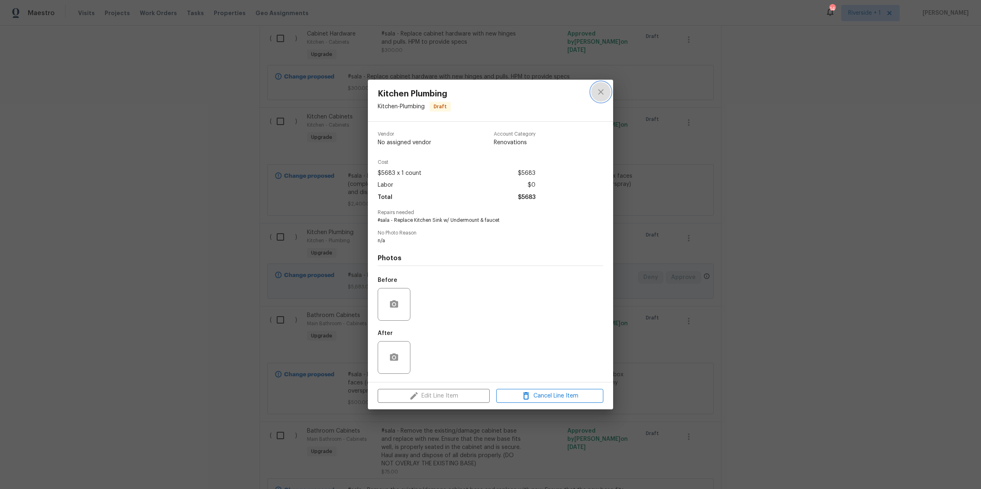
click at [600, 90] on icon "close" at bounding box center [600, 91] width 5 height 5
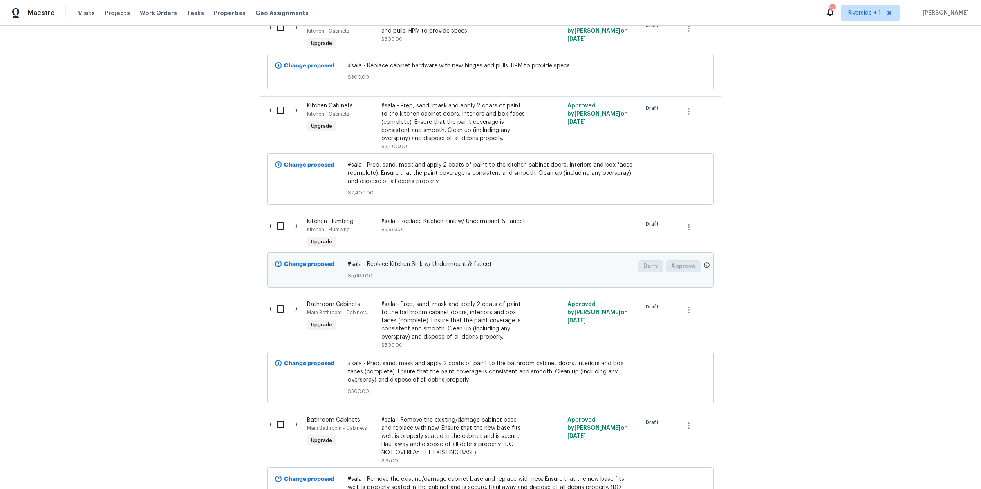
scroll to position [1625, 0]
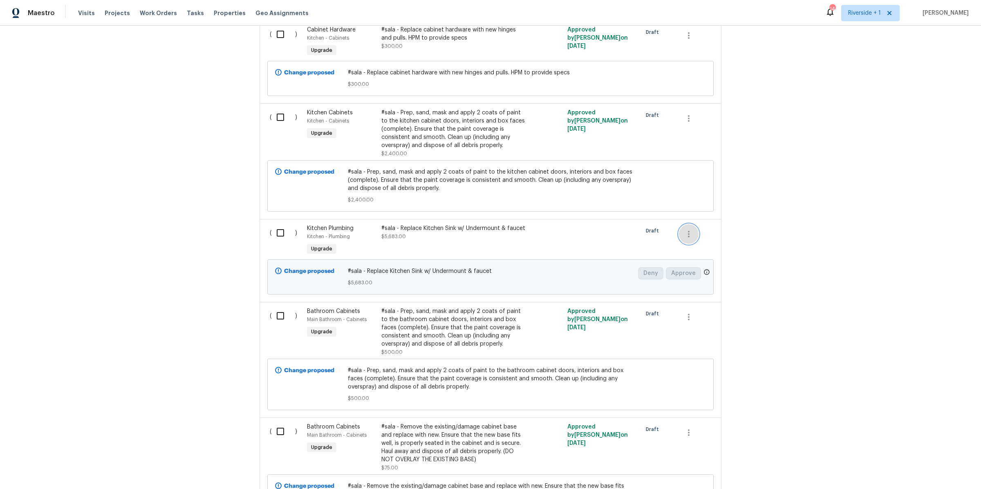
click at [688, 237] on icon "button" at bounding box center [689, 234] width 2 height 7
click at [684, 240] on li "Cancel" at bounding box center [690, 241] width 31 height 13
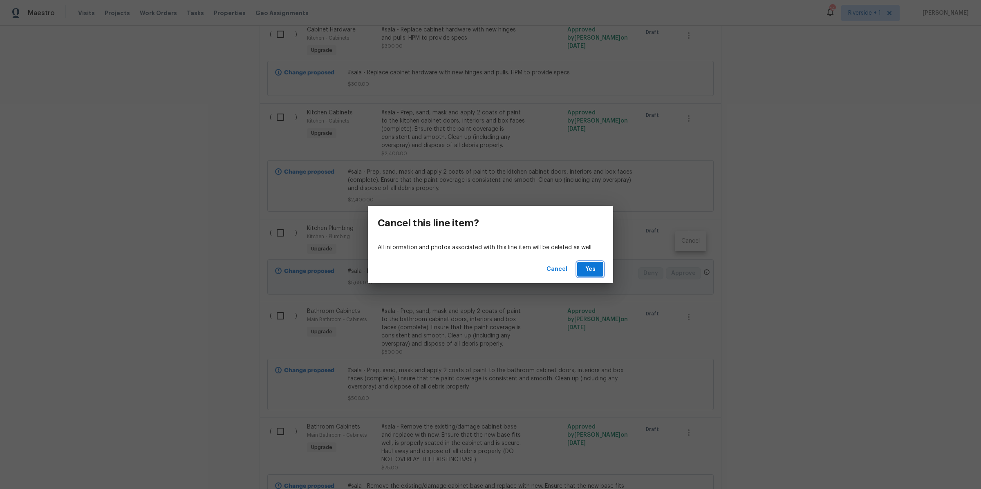
click at [593, 266] on span "Yes" at bounding box center [590, 269] width 13 height 10
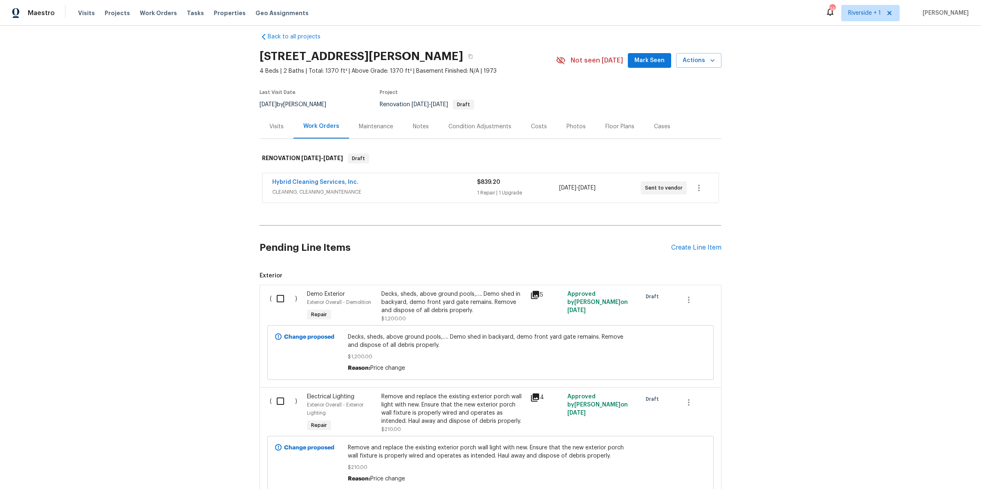
scroll to position [0, 0]
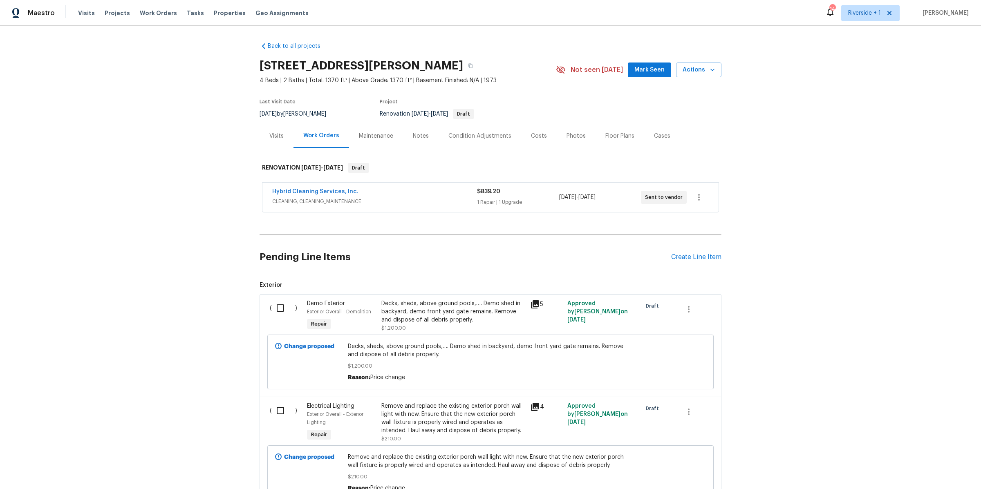
click at [417, 136] on div "Notes" at bounding box center [421, 136] width 16 height 8
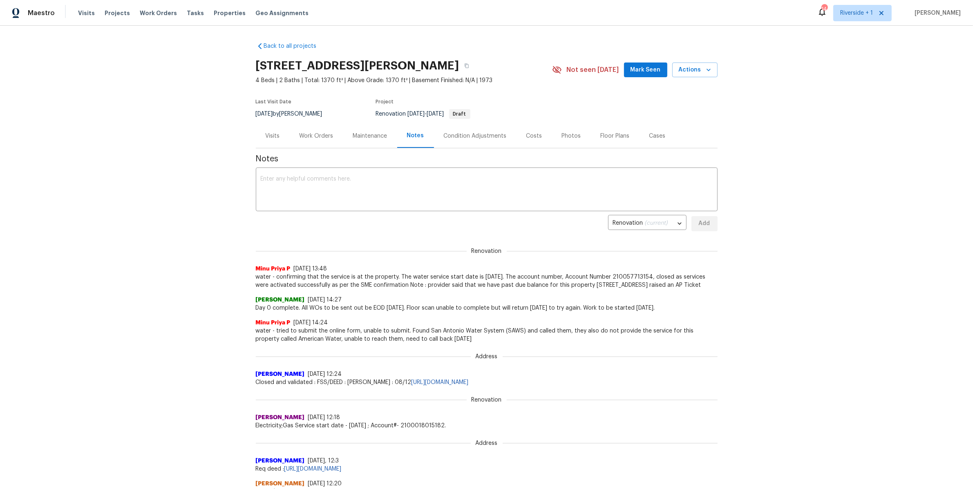
click at [526, 135] on div "Costs" at bounding box center [534, 136] width 16 height 8
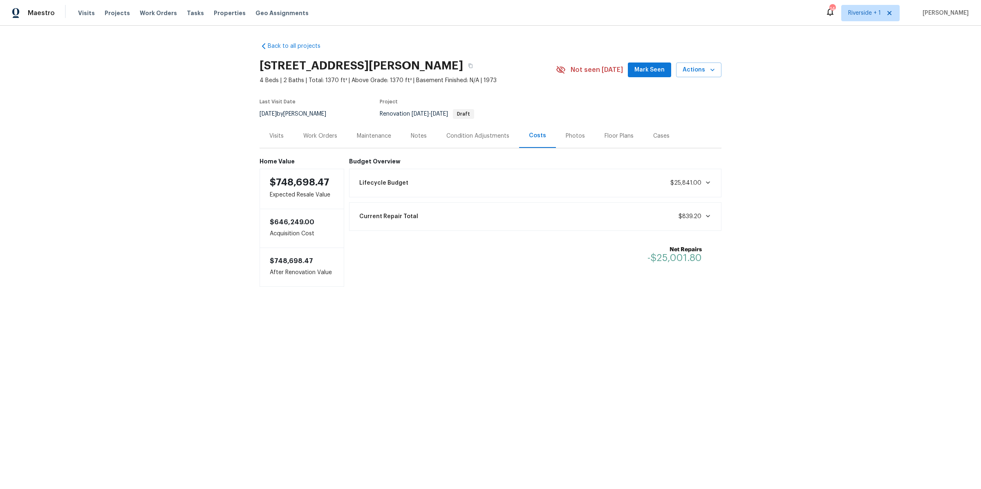
click at [705, 215] on icon at bounding box center [708, 216] width 7 height 7
click at [705, 183] on icon at bounding box center [708, 182] width 7 height 7
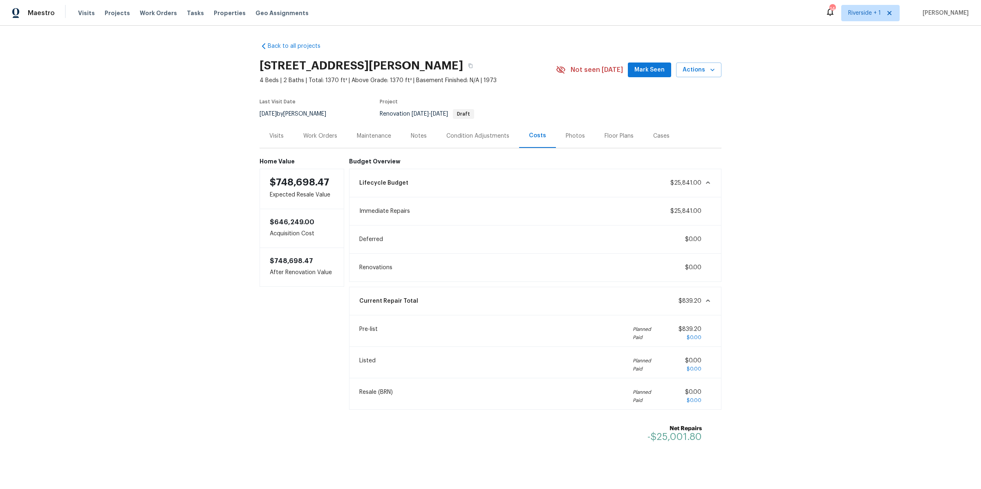
click at [706, 182] on icon at bounding box center [708, 182] width 4 height 2
